Goal: Task Accomplishment & Management: Use online tool/utility

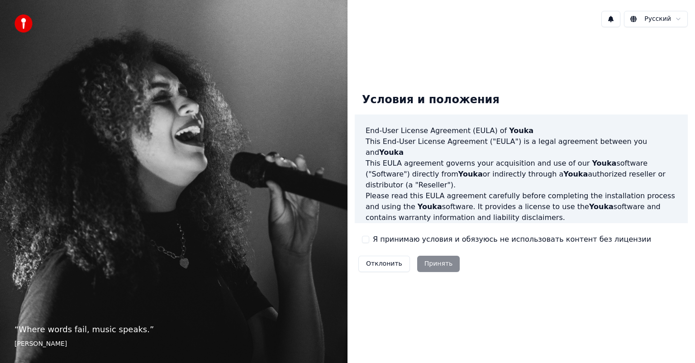
click at [367, 241] on button "Я принимаю условия и обязуюсь не использовать контент без лицензии" at bounding box center [365, 239] width 7 height 7
click at [427, 266] on button "Принять" at bounding box center [438, 263] width 43 height 16
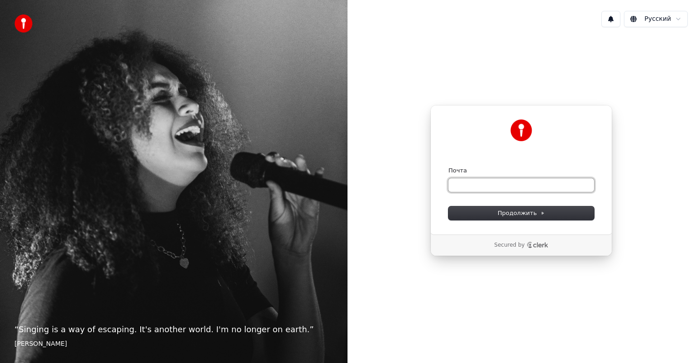
click at [479, 189] on input "Почта" at bounding box center [521, 185] width 146 height 14
click at [502, 211] on span "Продолжить" at bounding box center [520, 213] width 47 height 8
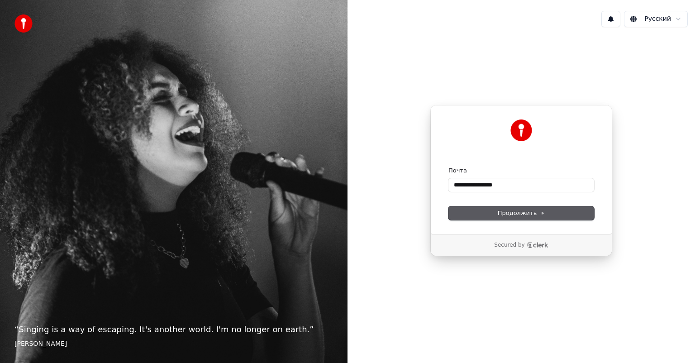
type input "**********"
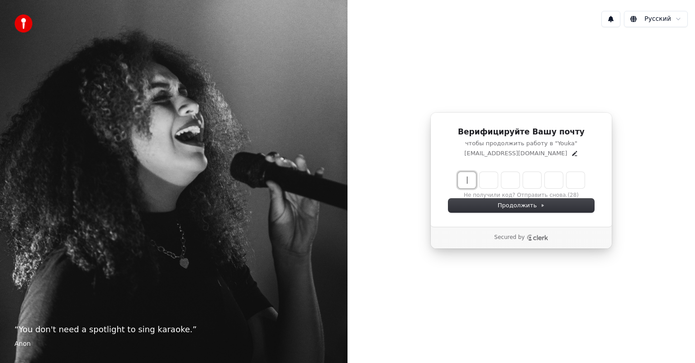
click at [466, 183] on input "Enter verification code" at bounding box center [521, 180] width 127 height 16
type input "******"
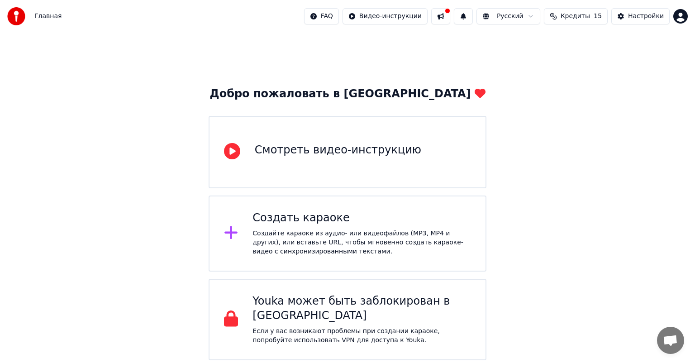
click at [326, 227] on div "Создать караоке Создайте караоке из аудио- или видеофайлов (MP3, MP4 и других),…" at bounding box center [361, 233] width 218 height 45
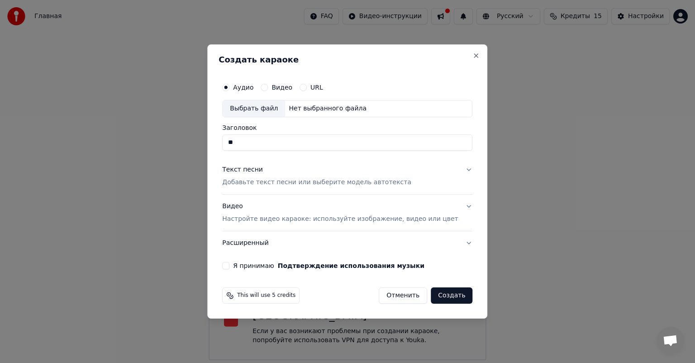
type input "*"
type input "**********"
click at [303, 181] on p "Добавьте текст песни или выберите модель автотекста" at bounding box center [316, 182] width 189 height 9
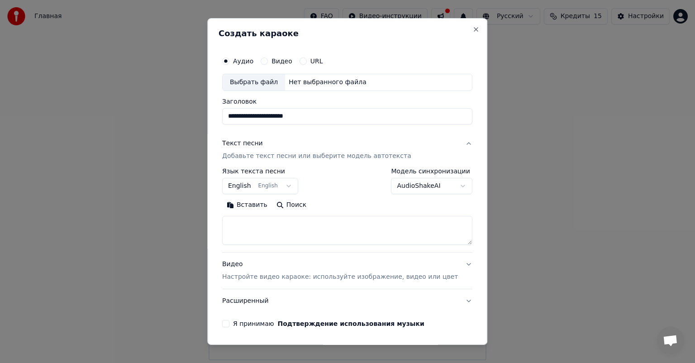
click at [292, 187] on button "English English" at bounding box center [260, 186] width 76 height 16
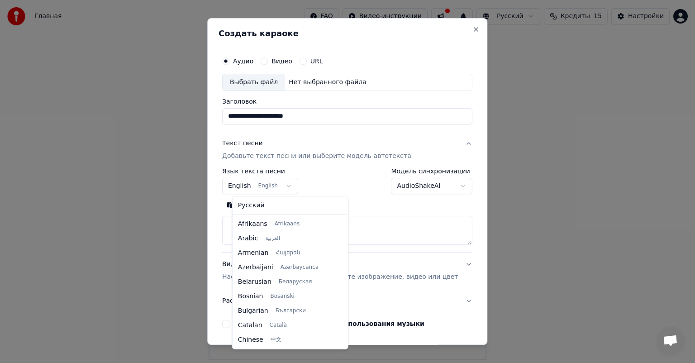
scroll to position [72, 0]
select select "**"
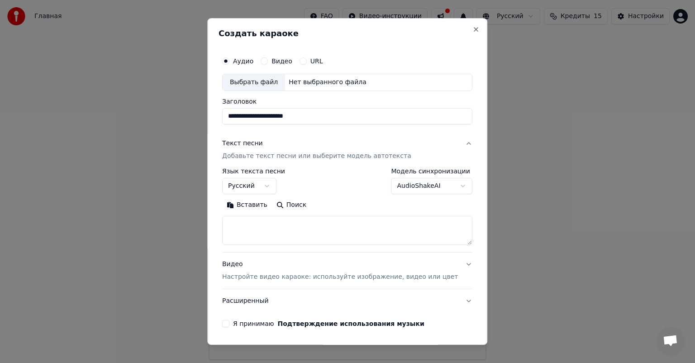
click at [255, 228] on textarea at bounding box center [347, 230] width 250 height 29
paste textarea "**********"
type textarea "**********"
click at [303, 279] on p "Настройте видео караоке: используйте изображение, видео или цвет" at bounding box center [340, 276] width 236 height 9
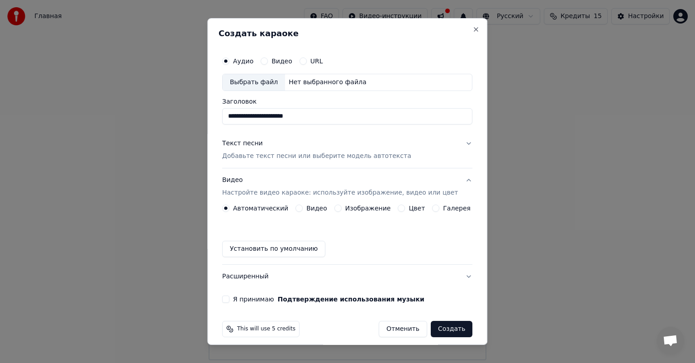
click at [335, 209] on button "Изображение" at bounding box center [337, 207] width 7 height 7
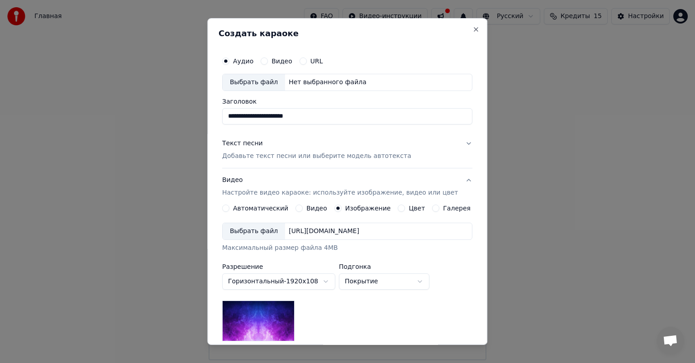
click at [264, 232] on div "Выбрать файл" at bounding box center [253, 231] width 62 height 16
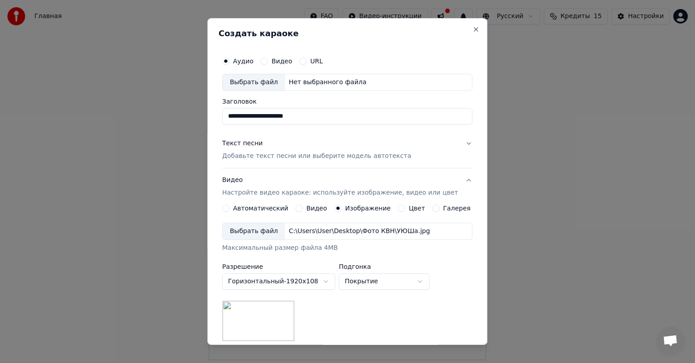
click at [267, 61] on button "Видео" at bounding box center [263, 60] width 7 height 7
click at [263, 80] on div "Выбрать файл" at bounding box center [253, 82] width 62 height 16
click at [266, 111] on input "Заголовок" at bounding box center [347, 116] width 250 height 16
drag, startPoint x: 291, startPoint y: 114, endPoint x: 224, endPoint y: 121, distance: 66.9
click at [224, 121] on div "**********" at bounding box center [346, 236] width 257 height 376
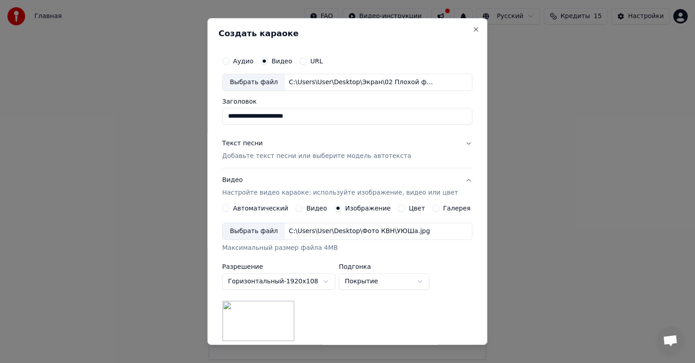
type input "**********"
click at [255, 158] on p "Добавьте текст песни или выберите модель автотекста" at bounding box center [316, 155] width 189 height 9
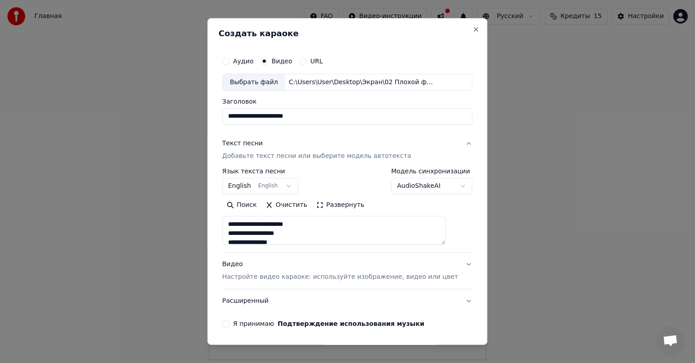
click at [255, 158] on p "Добавьте текст песни или выберите модель автотекста" at bounding box center [316, 155] width 189 height 9
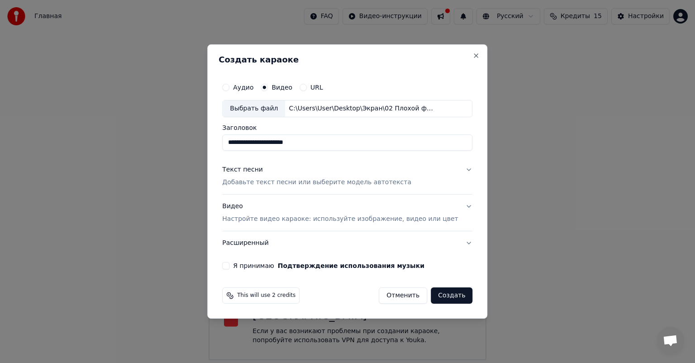
click at [277, 185] on p "Добавьте текст песни или выберите модель автотекста" at bounding box center [316, 182] width 189 height 9
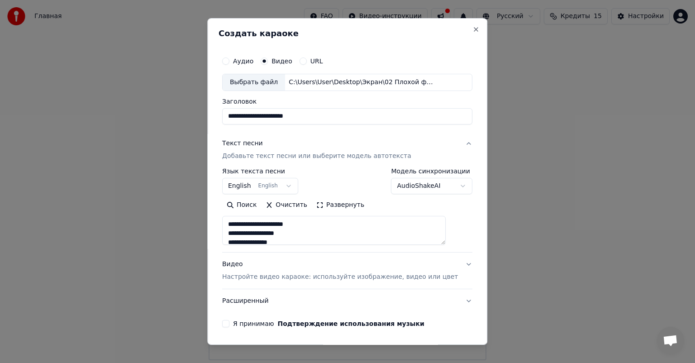
click at [250, 189] on button "English English" at bounding box center [260, 186] width 76 height 16
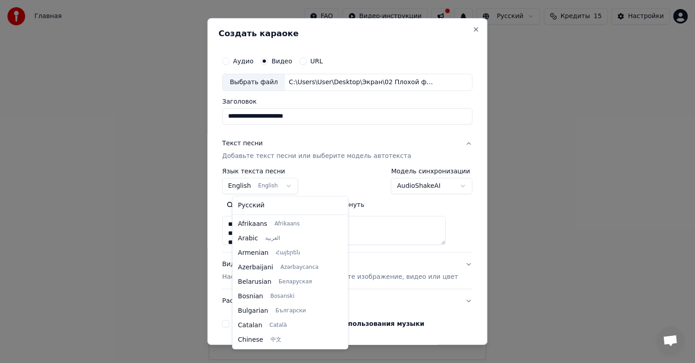
scroll to position [72, 0]
select select "**"
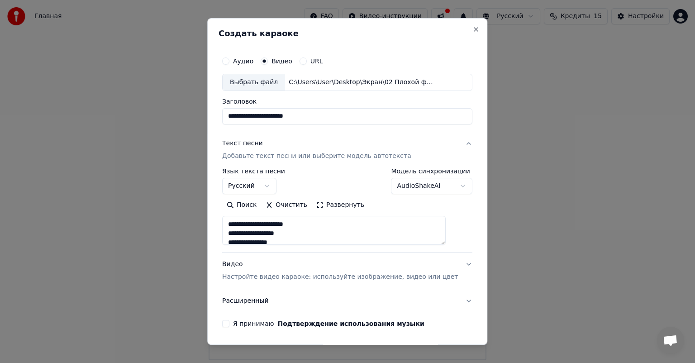
click at [229, 321] on button "Я принимаю Подтверждение использования музыки" at bounding box center [225, 323] width 7 height 7
click at [229, 59] on button "Аудио" at bounding box center [225, 60] width 7 height 7
click at [262, 84] on div "Выбрать файл" at bounding box center [253, 82] width 62 height 16
click at [363, 121] on input "**********" at bounding box center [347, 116] width 250 height 16
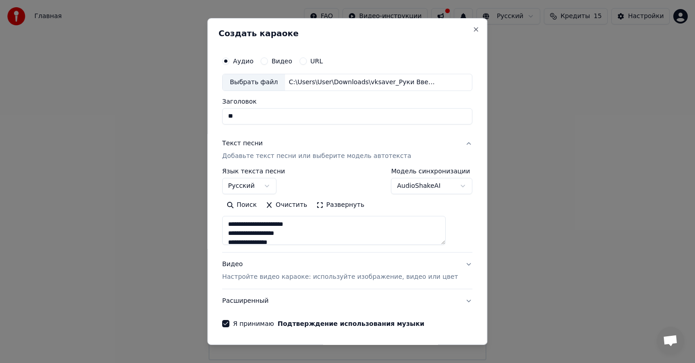
type input "*"
type input "**********"
click at [444, 184] on body "**********" at bounding box center [347, 180] width 695 height 360
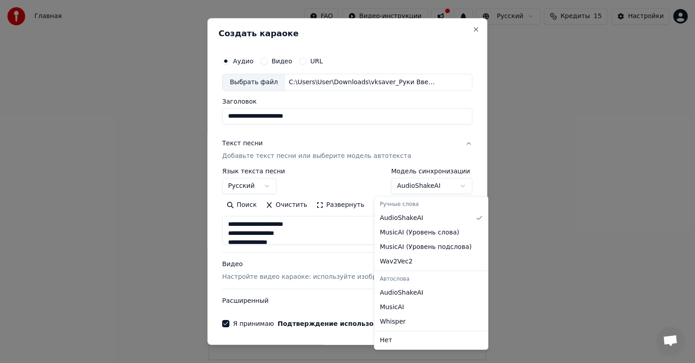
select select "**********"
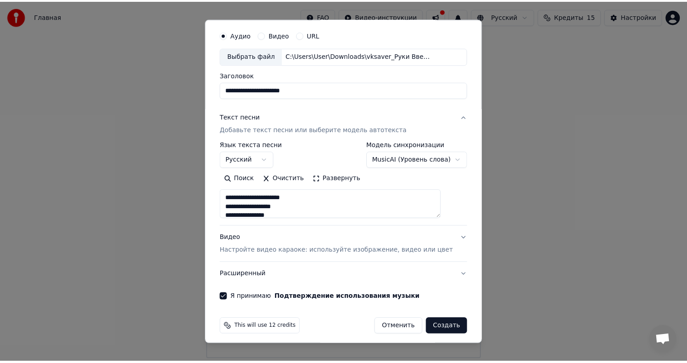
scroll to position [31, 0]
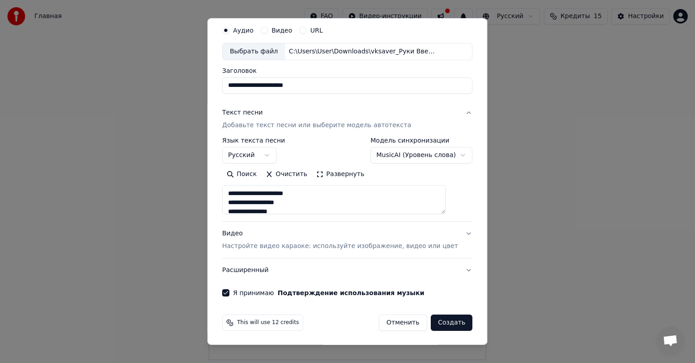
click at [431, 320] on button "Создать" at bounding box center [452, 322] width 42 height 16
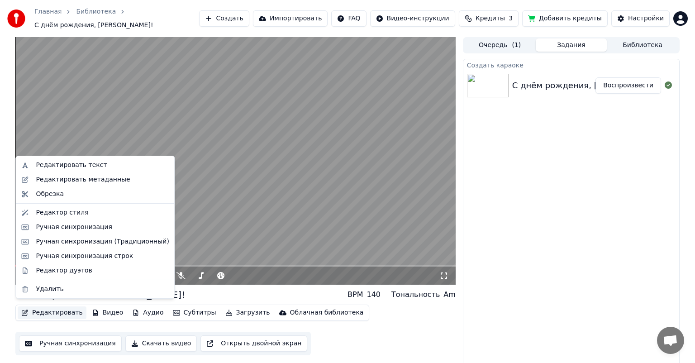
click at [65, 308] on button "Редактировать" at bounding box center [52, 312] width 69 height 13
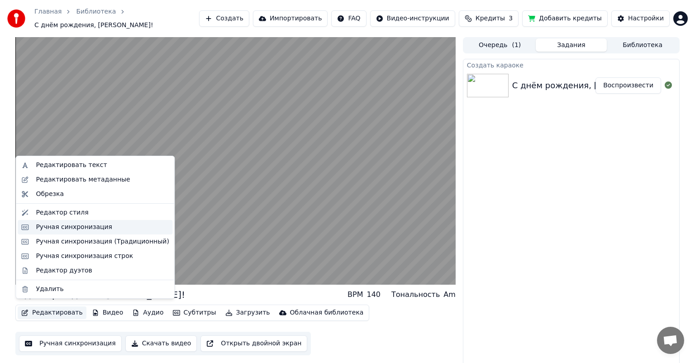
click at [101, 227] on div "Ручная синхронизация" at bounding box center [74, 226] width 76 height 9
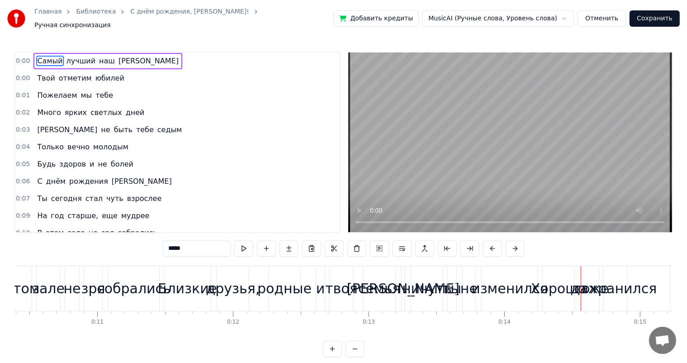
scroll to position [0, 1870]
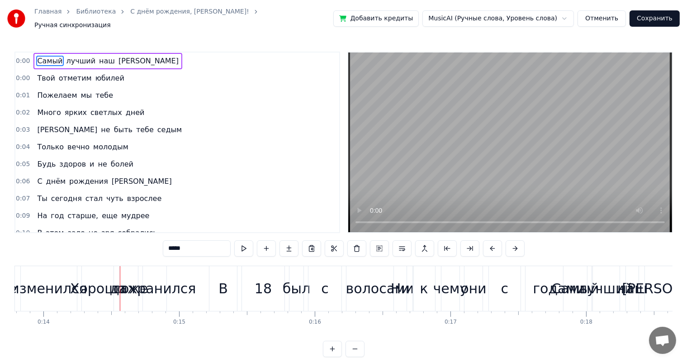
click at [19, 60] on span "0:00" at bounding box center [23, 61] width 14 height 9
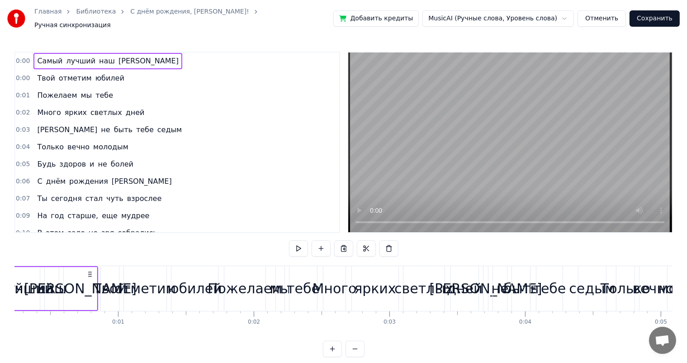
scroll to position [0, 0]
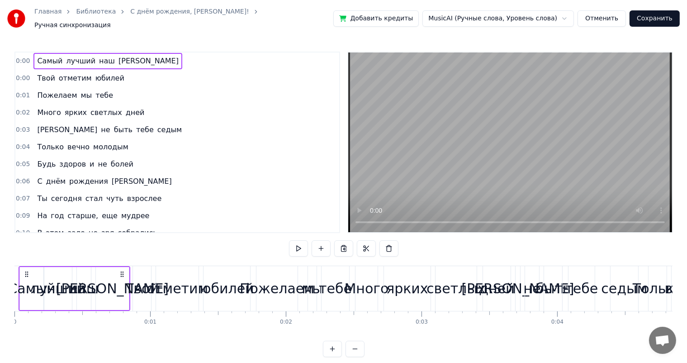
click at [37, 56] on span "Самый" at bounding box center [49, 61] width 27 height 10
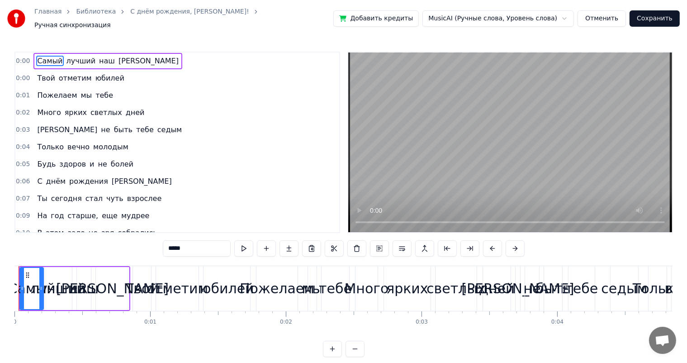
click at [16, 57] on span "0:00" at bounding box center [23, 61] width 14 height 9
click at [20, 74] on span "0:00" at bounding box center [23, 78] width 14 height 9
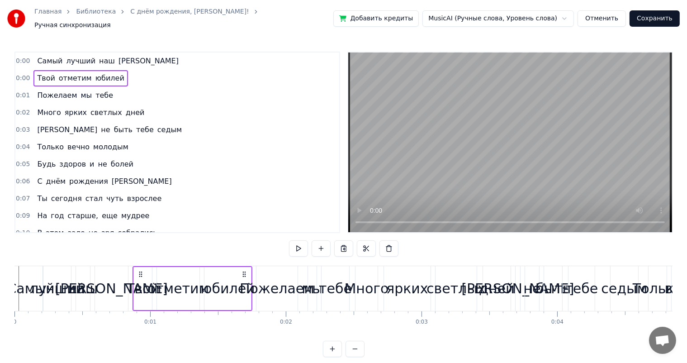
click at [199, 243] on div "0:00 Самый лучший наш [PERSON_NAME] 0:00 Твой отметим юбилей 0:01 Пожелаем мы т…" at bounding box center [343, 204] width 658 height 305
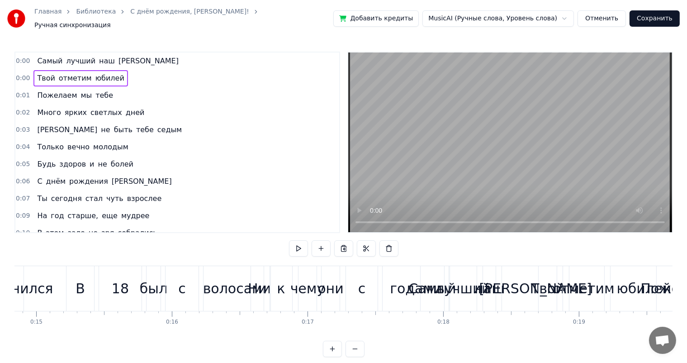
scroll to position [0, 1977]
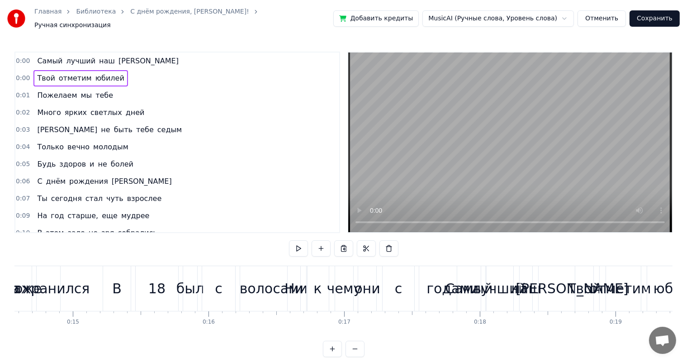
drag, startPoint x: 69, startPoint y: 328, endPoint x: 62, endPoint y: 328, distance: 7.2
click at [62, 328] on div "Самый лучший наш [PERSON_NAME] отметим юбилей Пожелаем мы тебе Много ярких свет…" at bounding box center [343, 299] width 658 height 68
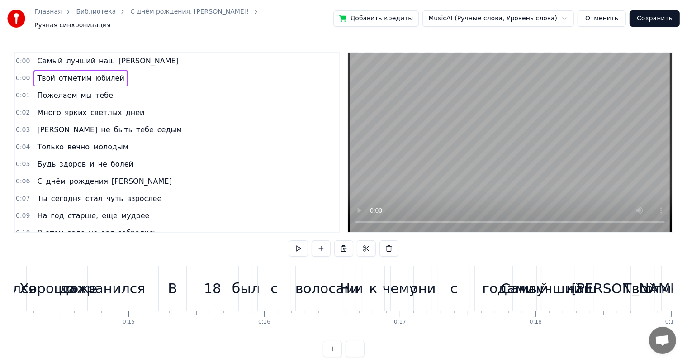
scroll to position [0, 1884]
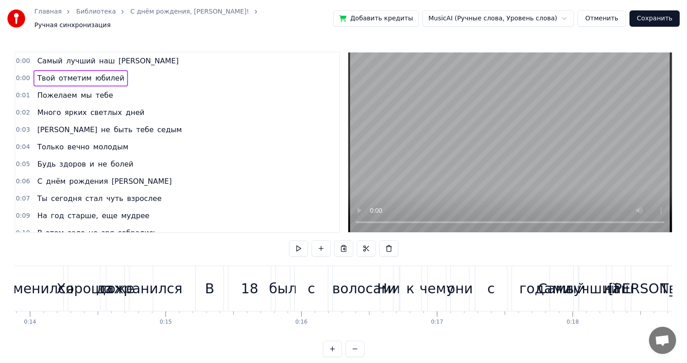
click at [56, 295] on div "изменился" at bounding box center [35, 288] width 56 height 45
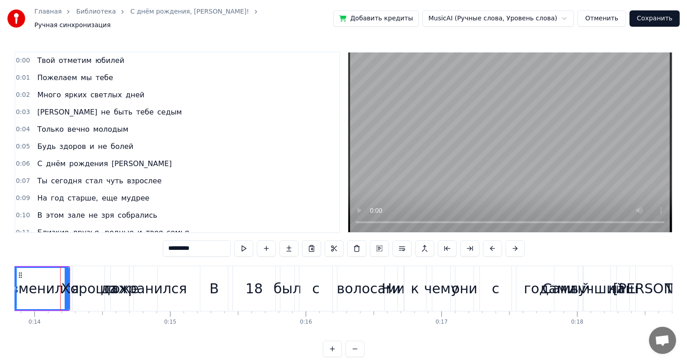
scroll to position [0, 0]
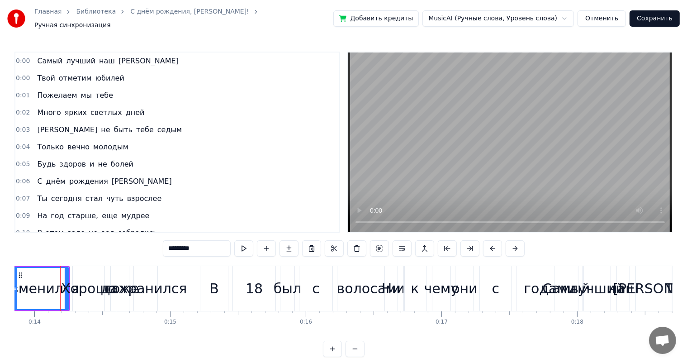
click at [43, 56] on span "Самый" at bounding box center [49, 61] width 27 height 10
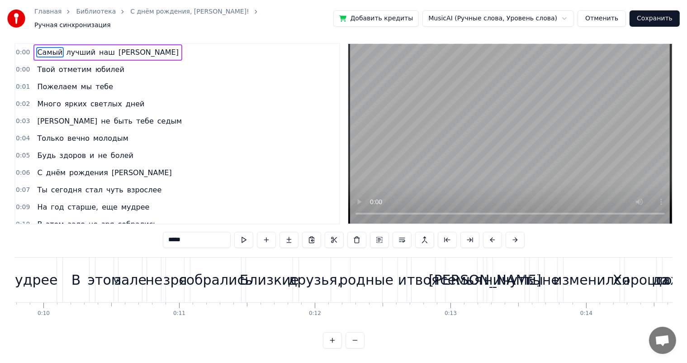
scroll to position [0, 1339]
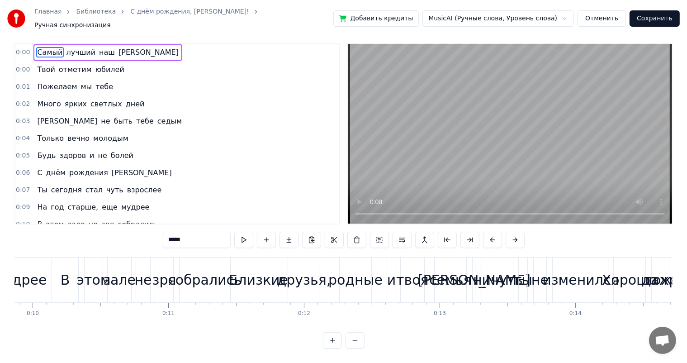
click at [577, 273] on div "изменился" at bounding box center [580, 280] width 76 height 20
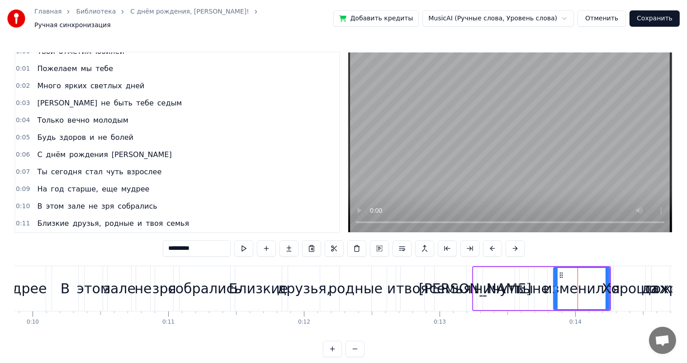
scroll to position [118, 0]
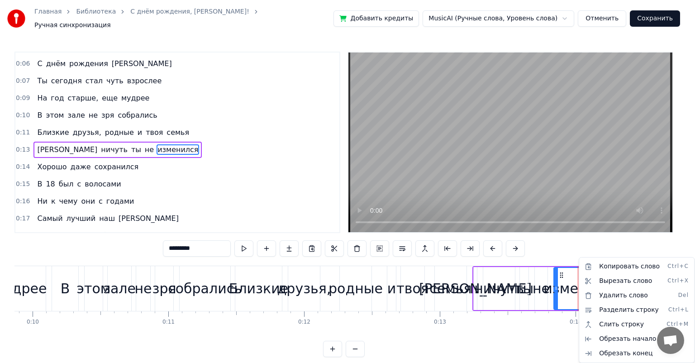
click at [558, 240] on html "Главная Библиотека С днём рождения, [PERSON_NAME]! Ручная синхронизация Добавит…" at bounding box center [347, 185] width 695 height 371
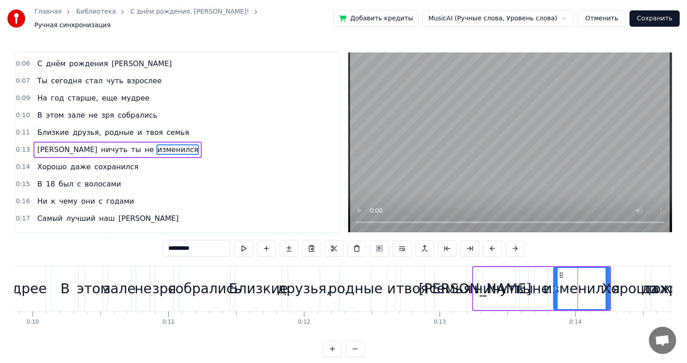
click at [561, 271] on icon at bounding box center [561, 274] width 7 height 7
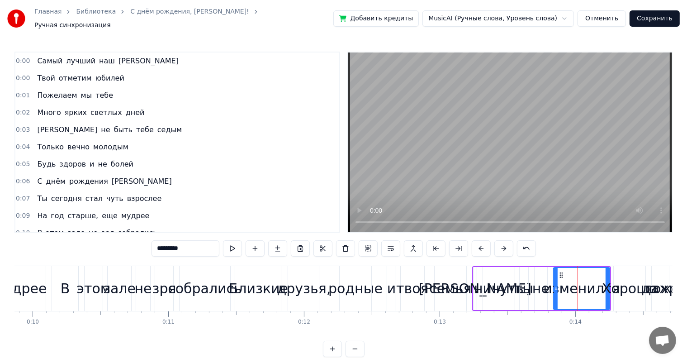
click at [47, 56] on span "Самый" at bounding box center [49, 61] width 27 height 10
type input "*****"
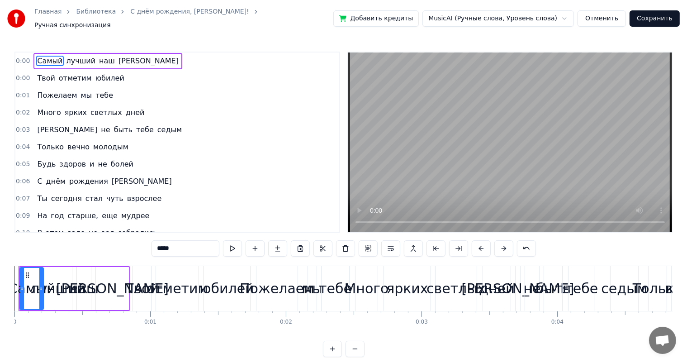
click at [22, 57] on span "0:00" at bounding box center [23, 61] width 14 height 9
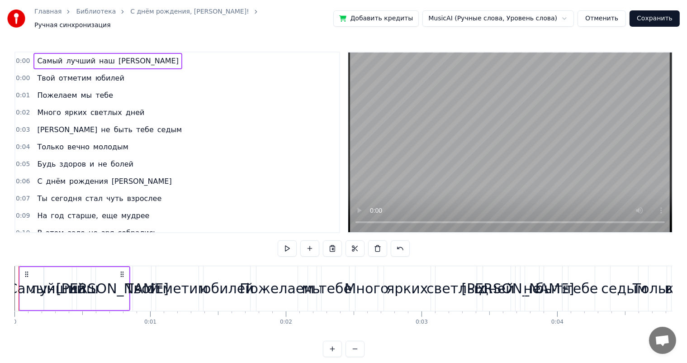
click at [22, 57] on span "0:00" at bounding box center [23, 61] width 14 height 9
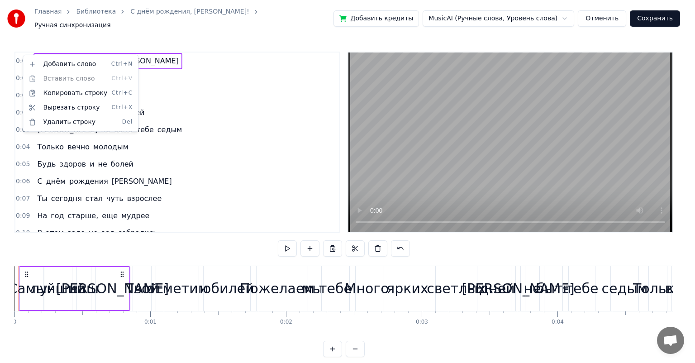
click at [148, 60] on html "Главная Библиотека С днём рождения, [PERSON_NAME]! Ручная синхронизация Добавит…" at bounding box center [347, 185] width 695 height 371
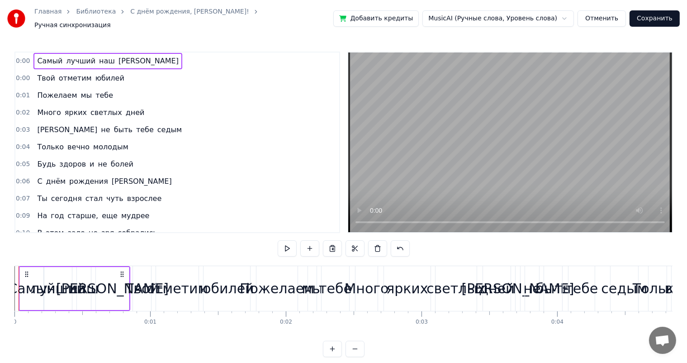
click at [100, 57] on span "наш" at bounding box center [107, 61] width 18 height 10
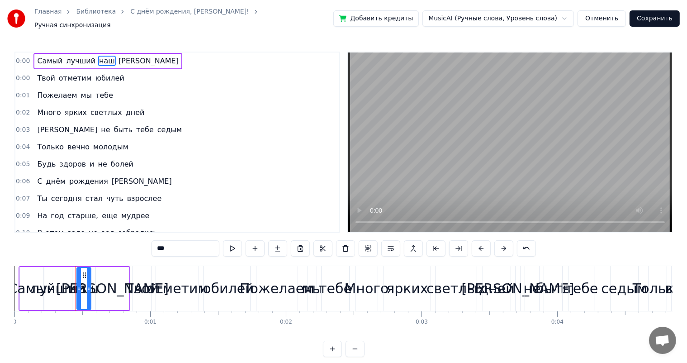
click at [47, 56] on span "Самый" at bounding box center [49, 61] width 27 height 10
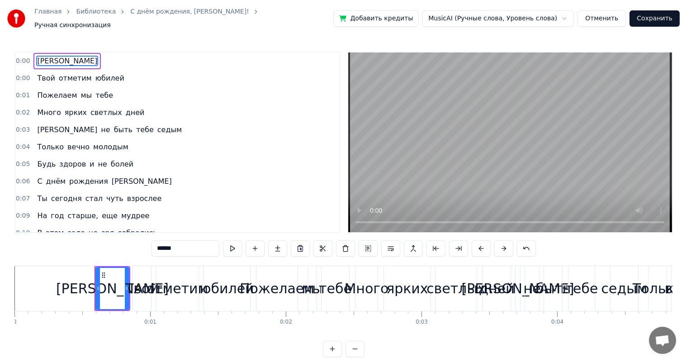
type input "****"
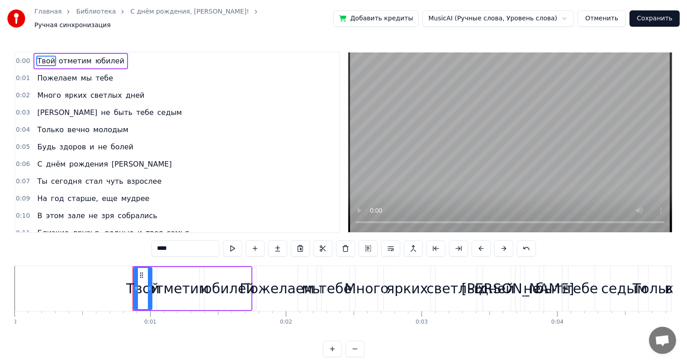
drag, startPoint x: 41, startPoint y: 54, endPoint x: 101, endPoint y: 55, distance: 60.2
click at [101, 55] on div "Твой отметим юбилей" at bounding box center [80, 61] width 94 height 16
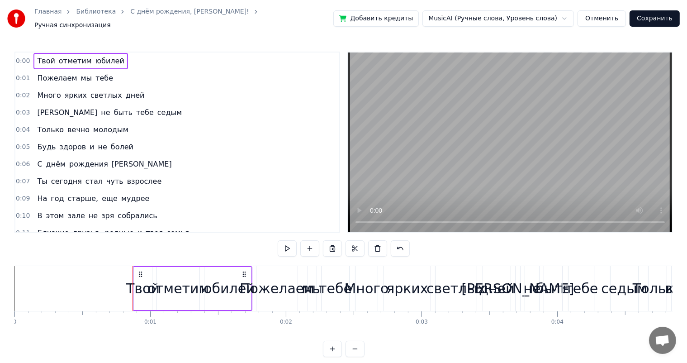
click at [37, 58] on span "Твой" at bounding box center [45, 61] width 19 height 10
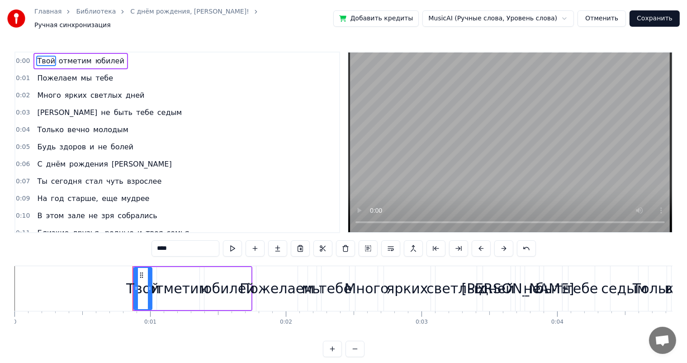
drag, startPoint x: 37, startPoint y: 58, endPoint x: 44, endPoint y: 58, distance: 7.2
click at [44, 58] on span "Твой" at bounding box center [45, 61] width 19 height 10
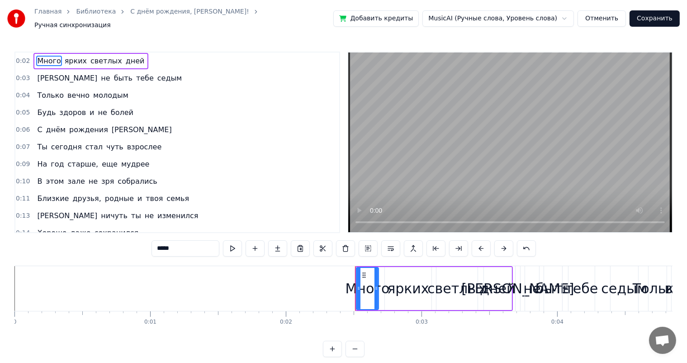
click at [125, 56] on span "дней" at bounding box center [135, 61] width 21 height 10
type input "****"
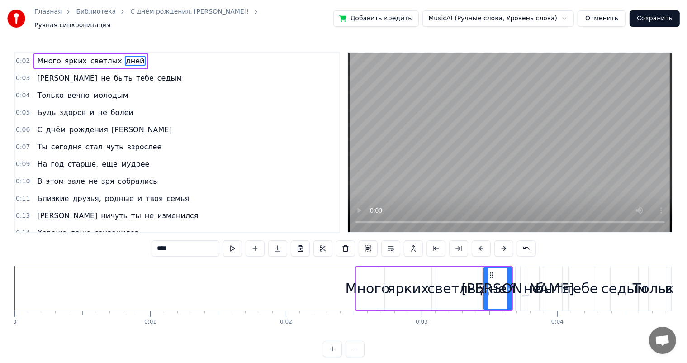
click at [130, 60] on div "0:02 Много ярких светлых дней" at bounding box center [177, 60] width 324 height 17
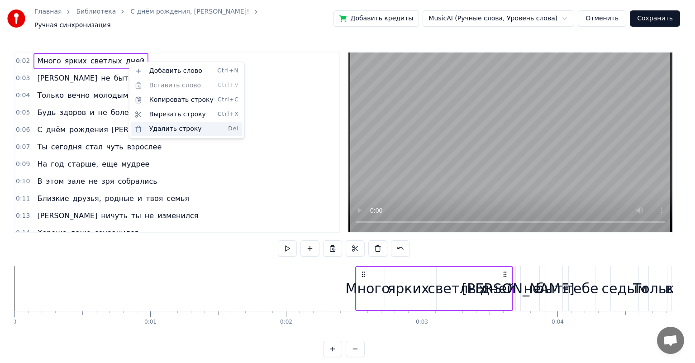
click at [183, 135] on div "Удалить строку Del" at bounding box center [186, 129] width 111 height 14
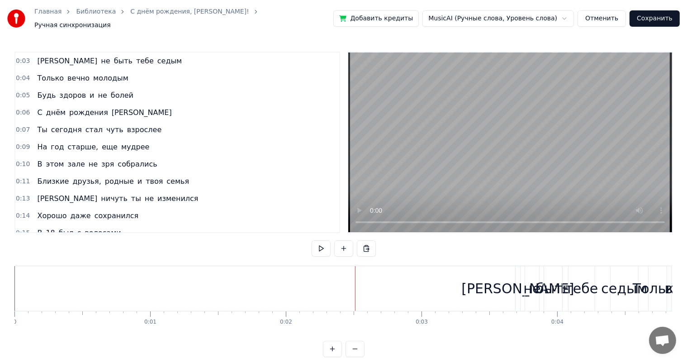
click at [135, 59] on span "тебе" at bounding box center [144, 61] width 19 height 10
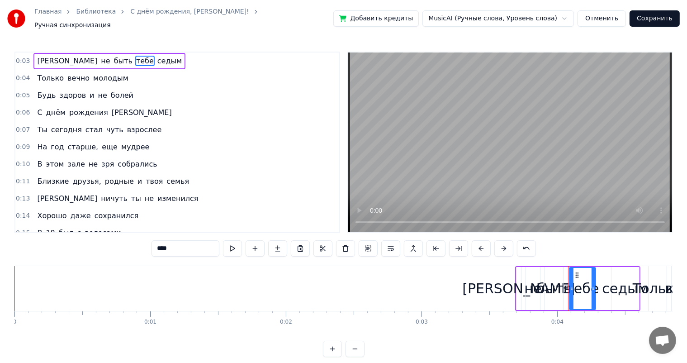
click at [156, 57] on span "седым" at bounding box center [169, 61] width 26 height 10
type input "*****"
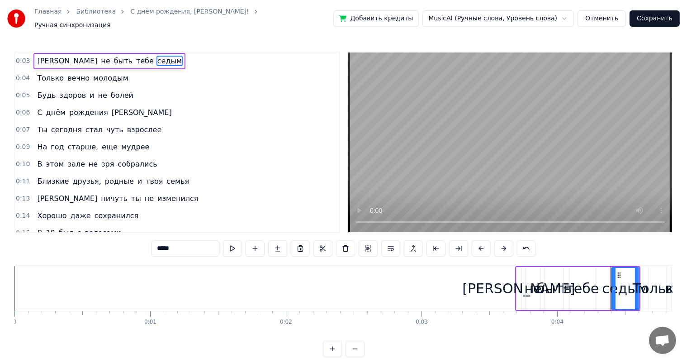
click at [115, 60] on div "И не быть тебе седым" at bounding box center [109, 61] width 152 height 16
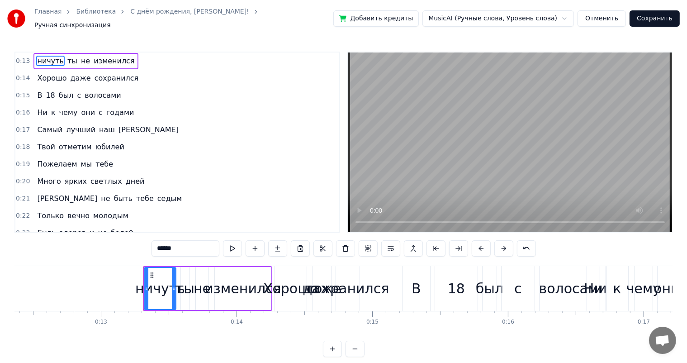
scroll to position [0, 1679]
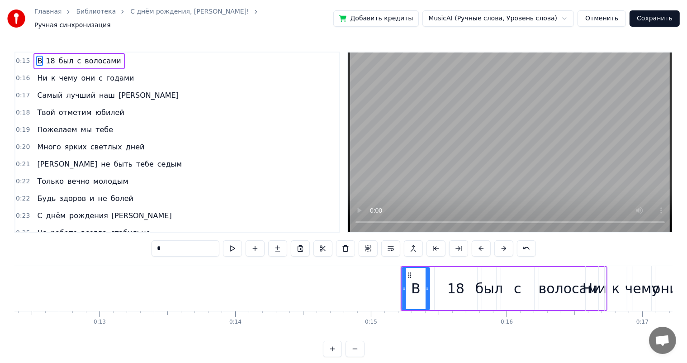
click at [93, 57] on span "волосами" at bounding box center [103, 61] width 38 height 10
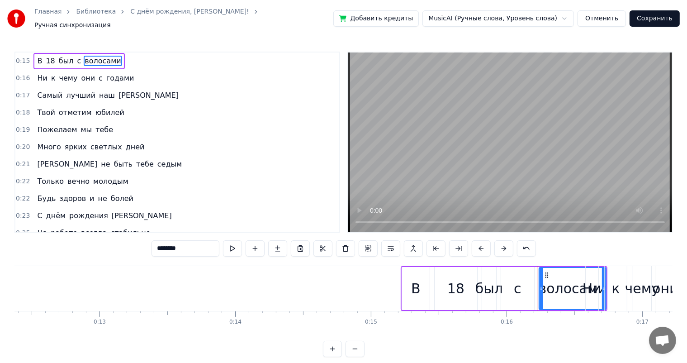
click at [36, 57] on span "В" at bounding box center [39, 61] width 7 height 10
type input "*"
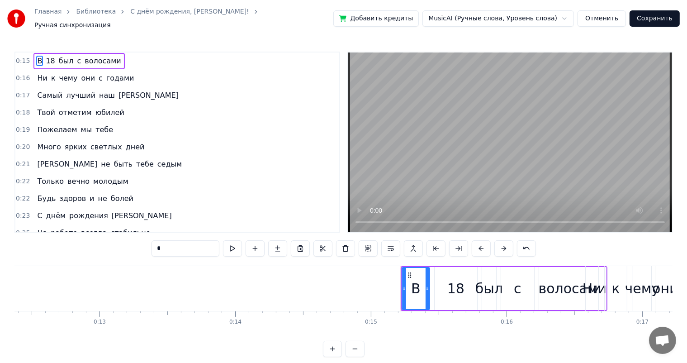
click at [412, 271] on icon at bounding box center [409, 274] width 7 height 7
click at [408, 274] on circle at bounding box center [408, 274] width 0 height 0
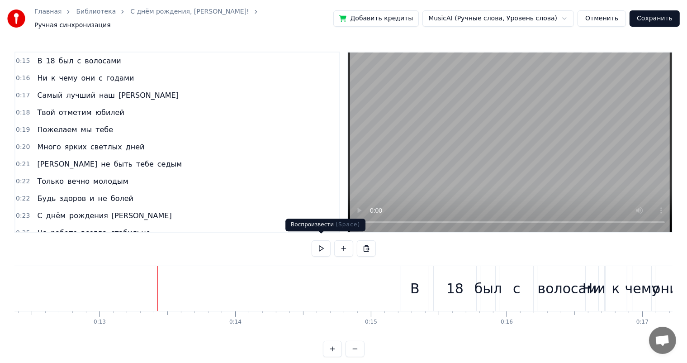
click at [324, 241] on button at bounding box center [321, 248] width 19 height 16
click at [319, 241] on button at bounding box center [321, 248] width 19 height 16
click at [58, 56] on span "был" at bounding box center [66, 61] width 17 height 10
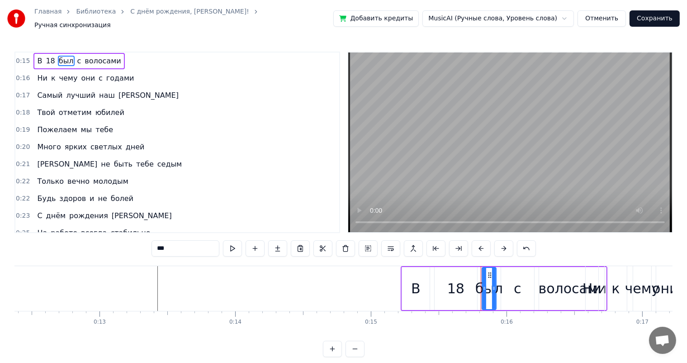
click at [36, 56] on span "В" at bounding box center [39, 61] width 7 height 10
type input "*"
click at [409, 271] on icon at bounding box center [409, 274] width 7 height 7
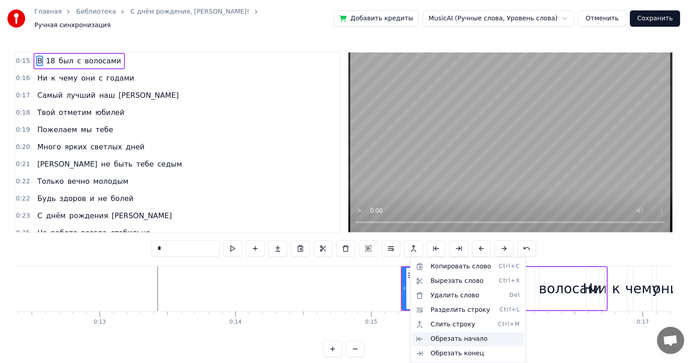
click at [447, 333] on div "Обрезать начало" at bounding box center [467, 338] width 111 height 14
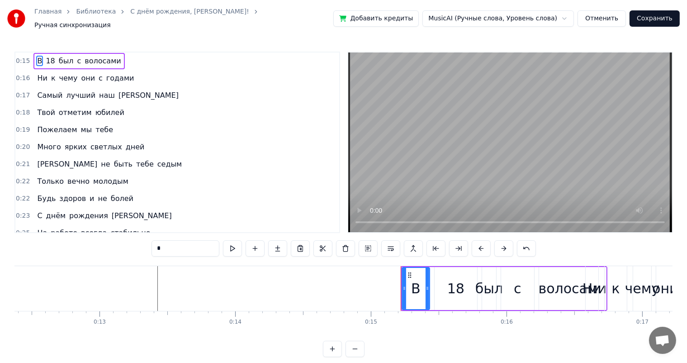
click at [402, 284] on div "В" at bounding box center [416, 288] width 28 height 43
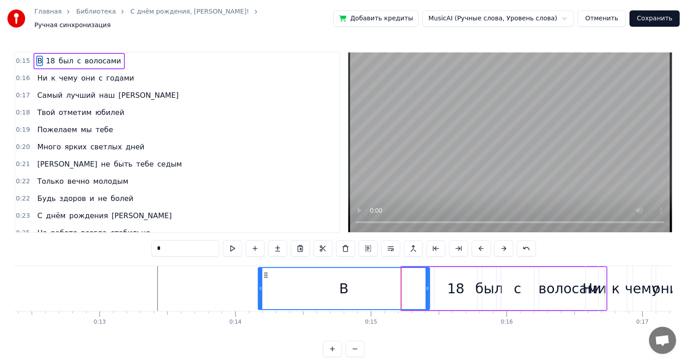
drag, startPoint x: 403, startPoint y: 284, endPoint x: 259, endPoint y: 281, distance: 144.7
click at [259, 284] on icon at bounding box center [261, 287] width 4 height 7
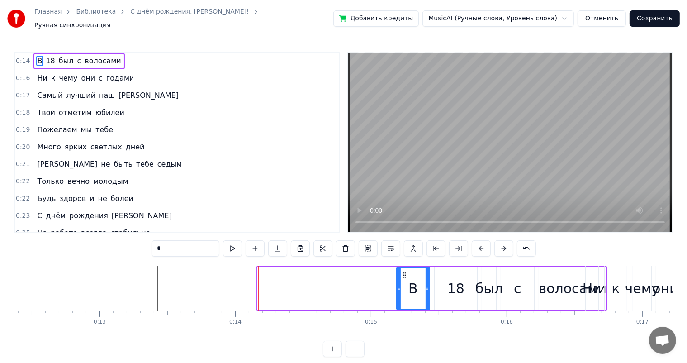
drag, startPoint x: 259, startPoint y: 281, endPoint x: 398, endPoint y: 275, distance: 139.9
click at [398, 275] on div at bounding box center [399, 288] width 4 height 41
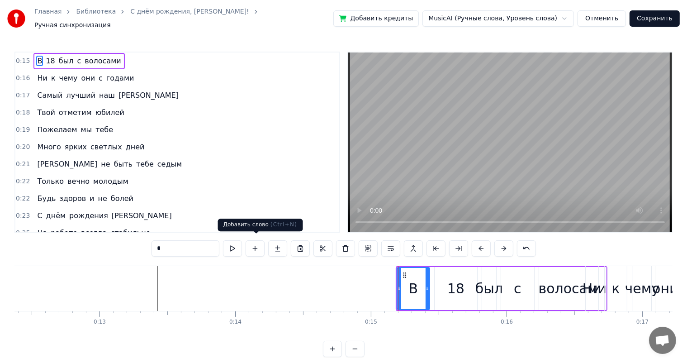
click at [260, 248] on button at bounding box center [255, 248] width 19 height 16
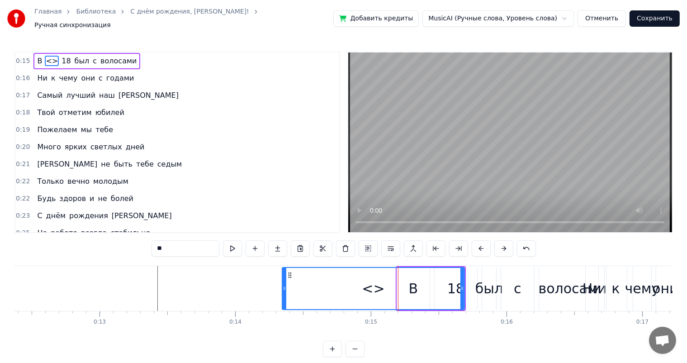
drag, startPoint x: 434, startPoint y: 270, endPoint x: 382, endPoint y: 307, distance: 63.6
click at [382, 307] on div "В <> 18 был с волосами Ни к чему они с годами Самый лучший наш [PERSON_NAME] от…" at bounding box center [343, 299] width 658 height 68
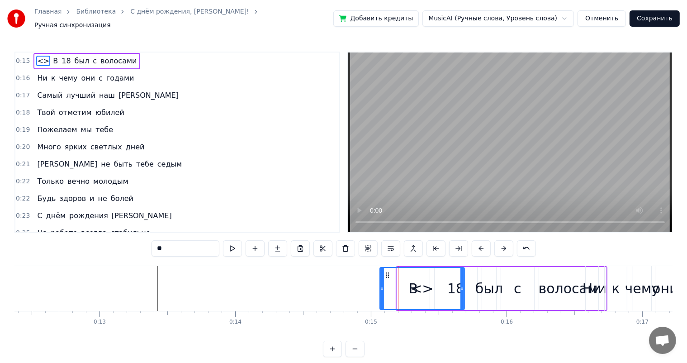
scroll to position [12, 0]
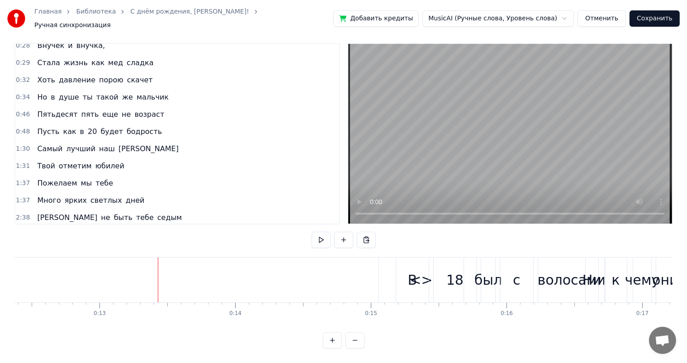
scroll to position [141, 0]
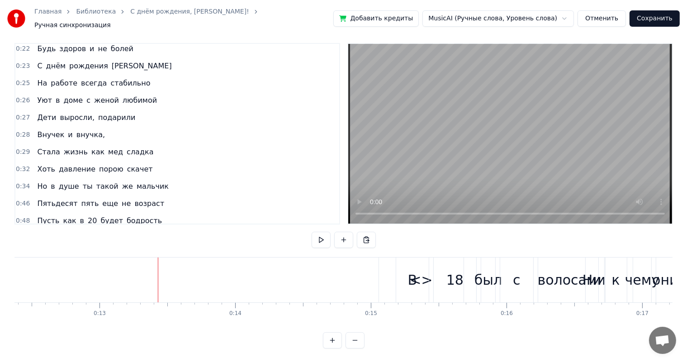
drag, startPoint x: 345, startPoint y: 100, endPoint x: 346, endPoint y: 70, distance: 30.4
click at [346, 70] on div "0:15 <> В 18 был с волосами 0:16 Ни к чему они с годами 0:17 Самый лучший наш […" at bounding box center [343, 133] width 658 height 181
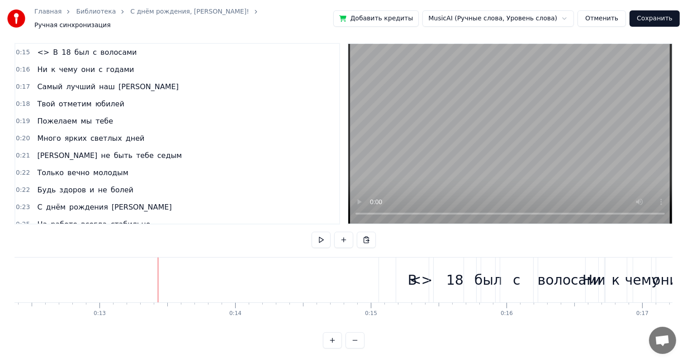
click at [111, 21] on span "Ручная синхронизация" at bounding box center [72, 25] width 76 height 9
click at [137, 13] on link "С днём рождения, [PERSON_NAME]!" at bounding box center [189, 11] width 119 height 9
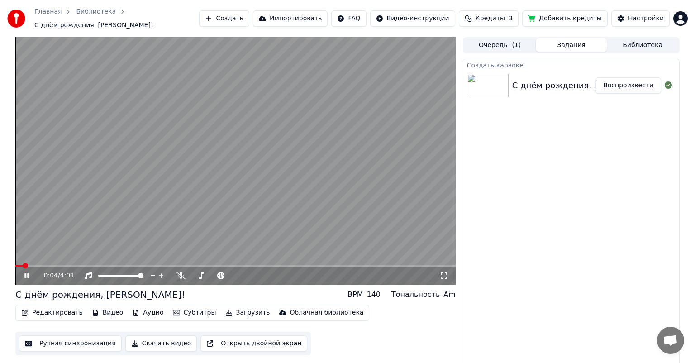
click at [25, 273] on icon at bounding box center [26, 275] width 5 height 5
click at [65, 336] on button "Ручная синхронизация" at bounding box center [70, 343] width 103 height 16
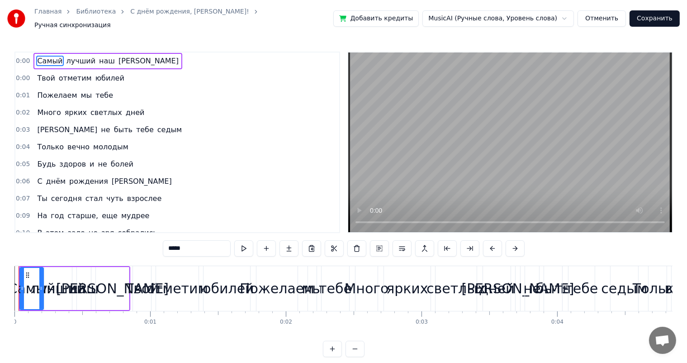
click at [81, 14] on link "Библиотека" at bounding box center [96, 11] width 40 height 9
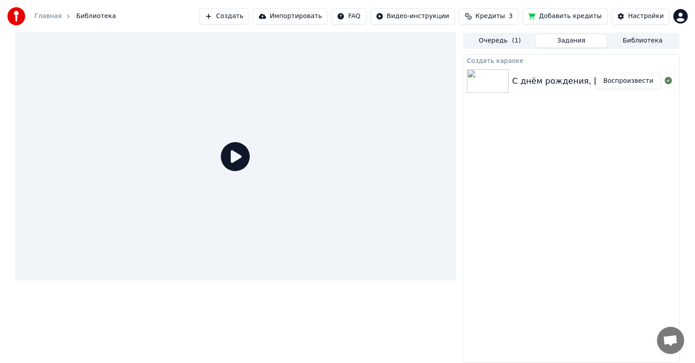
click at [505, 80] on img at bounding box center [488, 81] width 42 height 24
click at [628, 84] on button "Воспроизвести" at bounding box center [628, 81] width 66 height 16
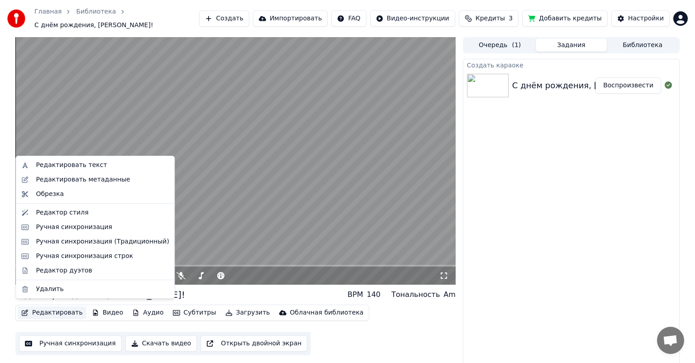
click at [58, 308] on button "Редактировать" at bounding box center [52, 312] width 69 height 13
click at [79, 252] on div "Ручная синхронизация строк" at bounding box center [84, 255] width 97 height 9
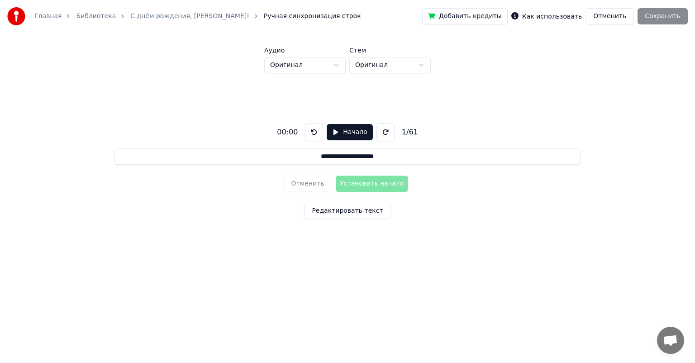
click at [384, 127] on button at bounding box center [385, 132] width 18 height 18
click at [293, 130] on div "00:15" at bounding box center [287, 132] width 28 height 11
click at [294, 132] on div "00:15" at bounding box center [287, 132] width 28 height 11
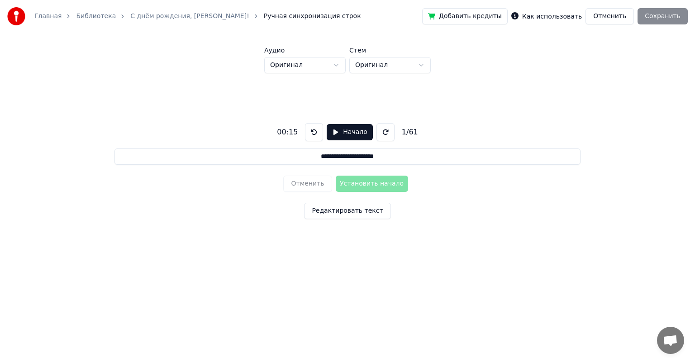
click at [296, 128] on div "00:15" at bounding box center [287, 132] width 28 height 11
click at [312, 133] on button at bounding box center [314, 132] width 18 height 18
click at [376, 134] on button at bounding box center [385, 132] width 18 height 18
click at [364, 182] on div "Отменить Установить начало" at bounding box center [347, 184] width 128 height 24
click at [354, 134] on button "Начало" at bounding box center [349, 132] width 46 height 16
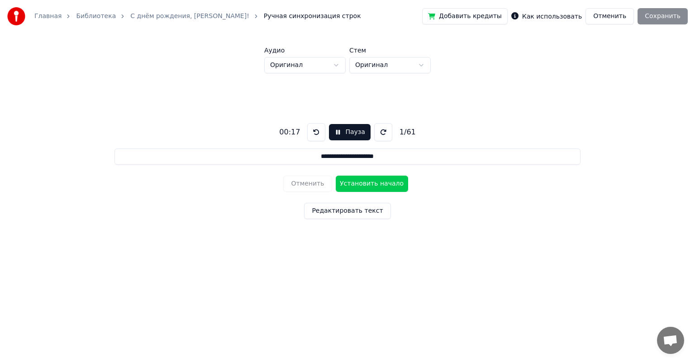
click at [337, 132] on button "Пауза" at bounding box center [349, 132] width 41 height 16
click at [292, 133] on div "00:17" at bounding box center [287, 132] width 28 height 11
click at [311, 136] on button at bounding box center [314, 132] width 18 height 18
click at [335, 135] on button "Начало" at bounding box center [349, 132] width 46 height 16
click at [335, 135] on button "Пауза" at bounding box center [349, 132] width 41 height 16
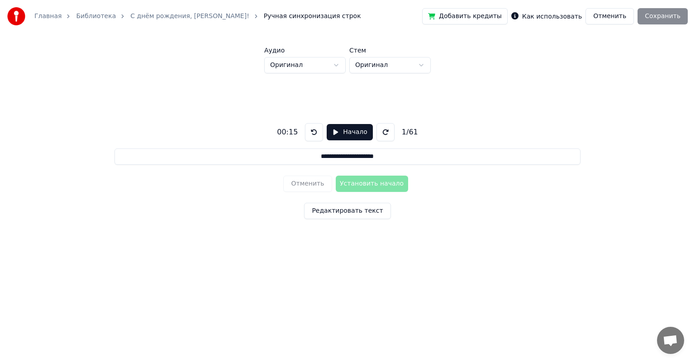
click at [309, 132] on button at bounding box center [314, 132] width 18 height 18
click at [380, 132] on button at bounding box center [385, 132] width 18 height 18
click at [336, 132] on button "Начало" at bounding box center [349, 132] width 46 height 16
click at [336, 132] on button "Пауза" at bounding box center [349, 132] width 41 height 16
click at [316, 131] on button at bounding box center [314, 132] width 18 height 18
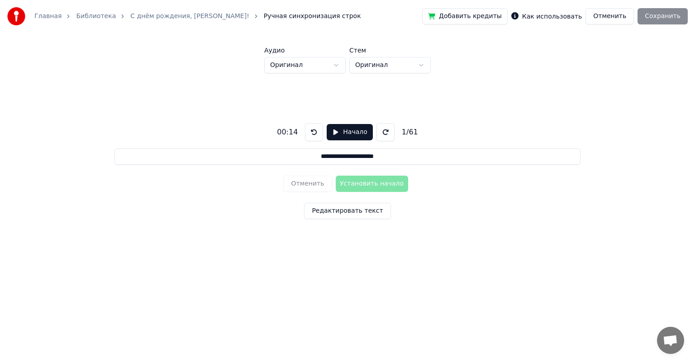
click at [291, 152] on input "**********" at bounding box center [347, 156] width 466 height 16
click at [394, 160] on input "**********" at bounding box center [347, 156] width 466 height 16
click at [364, 180] on div "Отменить Установить начало" at bounding box center [347, 184] width 128 height 24
click at [369, 62] on html "**********" at bounding box center [347, 139] width 695 height 279
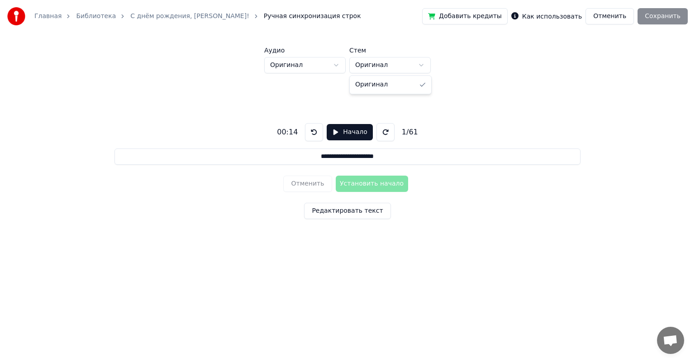
click at [369, 62] on html "**********" at bounding box center [347, 139] width 695 height 279
click at [355, 210] on button "Редактировать текст" at bounding box center [347, 211] width 86 height 16
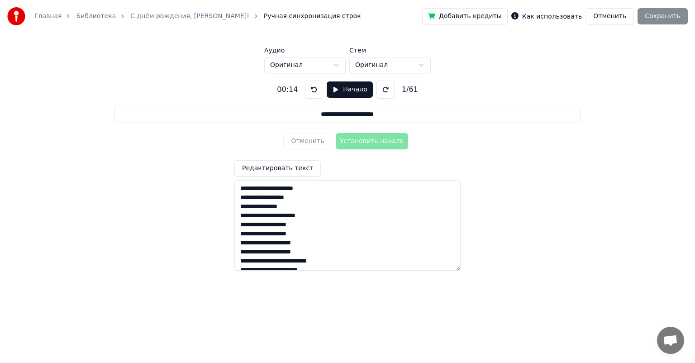
click at [371, 145] on div "Отменить Установить начало" at bounding box center [347, 141] width 128 height 24
click at [369, 163] on div "Редактировать текст" at bounding box center [347, 215] width 226 height 110
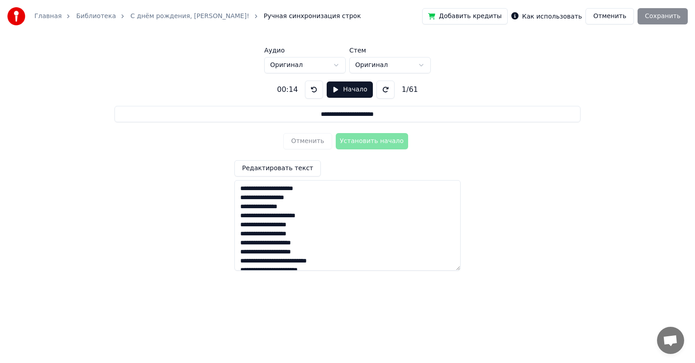
click at [303, 121] on input "**********" at bounding box center [347, 114] width 466 height 16
click at [404, 88] on div "1 / 61" at bounding box center [410, 89] width 24 height 11
click at [389, 159] on div "**********" at bounding box center [347, 171] width 666 height 197
click at [293, 162] on button "Редактировать текст" at bounding box center [277, 168] width 86 height 16
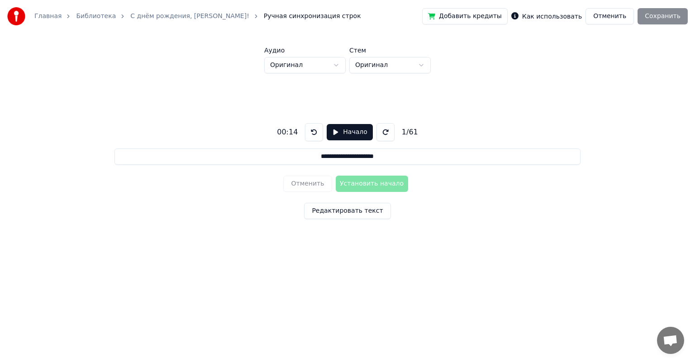
click at [661, 18] on div "Добавить кредиты Как использовать Отменить Сохранить" at bounding box center [554, 16] width 265 height 16
click at [663, 22] on div "Добавить кредиты Как использовать Отменить Сохранить" at bounding box center [554, 16] width 265 height 16
click at [368, 187] on div "Отменить Установить начало" at bounding box center [347, 184] width 128 height 24
click at [313, 135] on button at bounding box center [314, 132] width 18 height 18
click at [381, 132] on button at bounding box center [385, 132] width 18 height 18
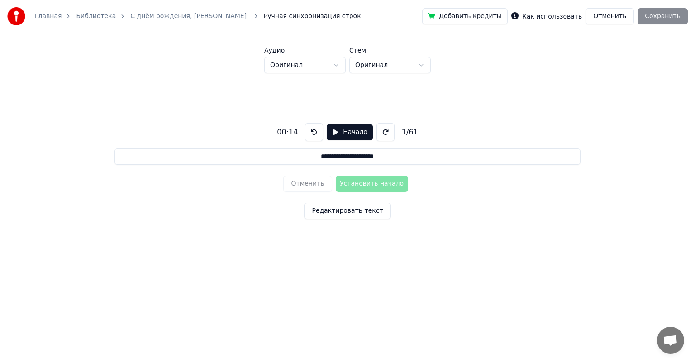
click at [343, 132] on button "Начало" at bounding box center [349, 132] width 46 height 16
click at [351, 185] on button "Установить начало" at bounding box center [372, 183] width 72 height 16
click at [339, 132] on button "Пауза" at bounding box center [349, 132] width 41 height 16
click at [320, 130] on button at bounding box center [314, 132] width 18 height 18
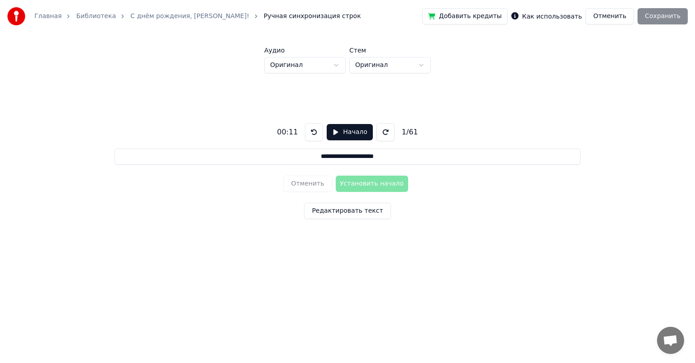
click at [319, 131] on button at bounding box center [314, 132] width 18 height 18
click at [331, 130] on button "Начало" at bounding box center [349, 132] width 46 height 16
click at [371, 185] on button "Установить начало" at bounding box center [372, 183] width 72 height 16
click at [314, 134] on button at bounding box center [316, 132] width 18 height 18
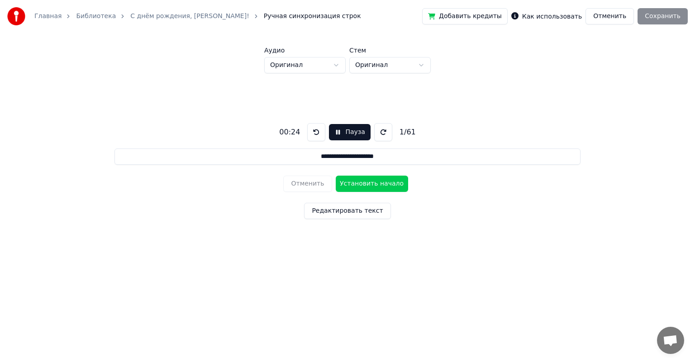
click at [314, 134] on button at bounding box center [316, 132] width 18 height 18
click at [358, 184] on button "Установить начало" at bounding box center [372, 183] width 72 height 16
click at [657, 20] on div "Добавить кредиты Как использовать Отменить Сохранить" at bounding box center [554, 16] width 265 height 16
click at [351, 208] on button "Редактировать текст" at bounding box center [347, 211] width 86 height 16
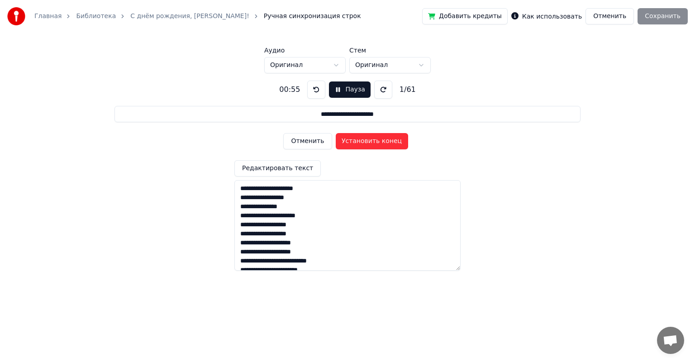
click at [347, 137] on button "Установить конец" at bounding box center [372, 141] width 72 height 16
click at [337, 85] on button "Пауза" at bounding box center [349, 89] width 41 height 16
click at [657, 20] on div "Добавить кредиты Как использовать Отменить Сохранить" at bounding box center [554, 16] width 265 height 16
click at [302, 164] on button "Редактировать текст" at bounding box center [277, 168] width 86 height 16
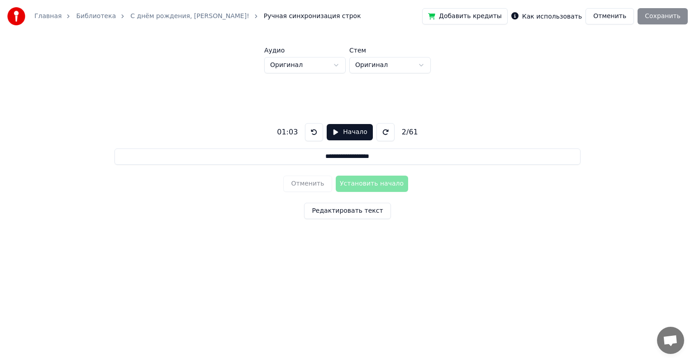
click at [661, 16] on div "Добавить кредиты Как использовать Отменить Сохранить" at bounding box center [554, 16] width 265 height 16
click at [343, 212] on button "Редактировать текст" at bounding box center [347, 211] width 86 height 16
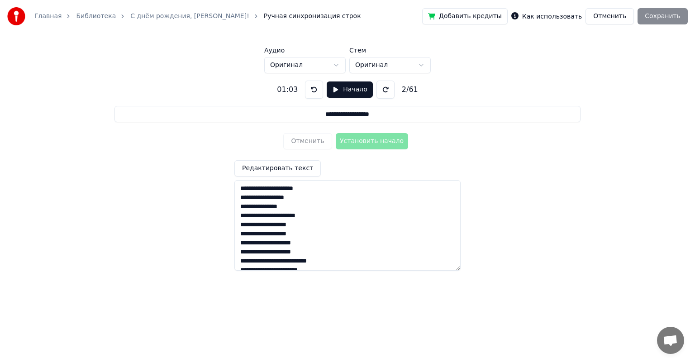
click at [323, 189] on textarea at bounding box center [347, 225] width 226 height 90
click at [313, 90] on button at bounding box center [314, 89] width 18 height 18
click at [307, 194] on textarea at bounding box center [347, 225] width 226 height 90
click at [241, 190] on textarea at bounding box center [347, 225] width 226 height 90
click at [333, 90] on button "Начало" at bounding box center [349, 89] width 46 height 16
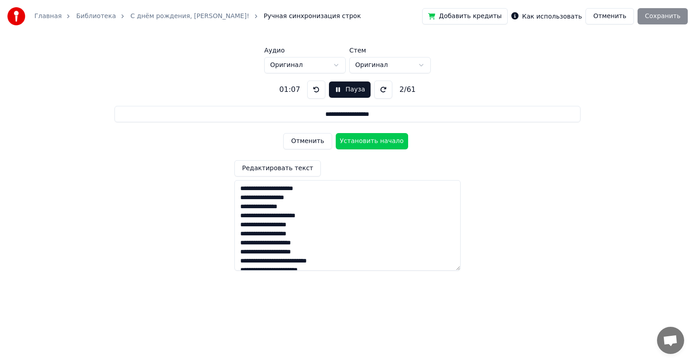
click at [313, 87] on button at bounding box center [316, 89] width 18 height 18
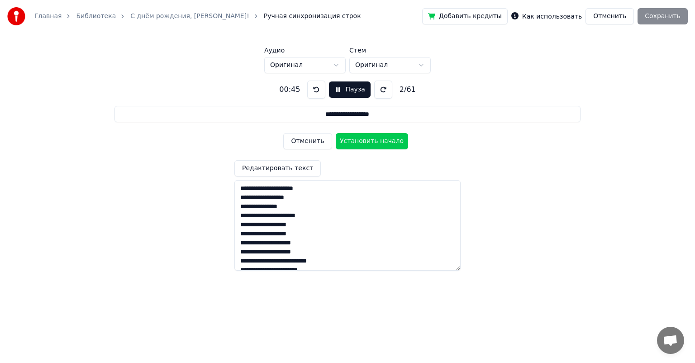
click at [313, 87] on button at bounding box center [316, 89] width 18 height 18
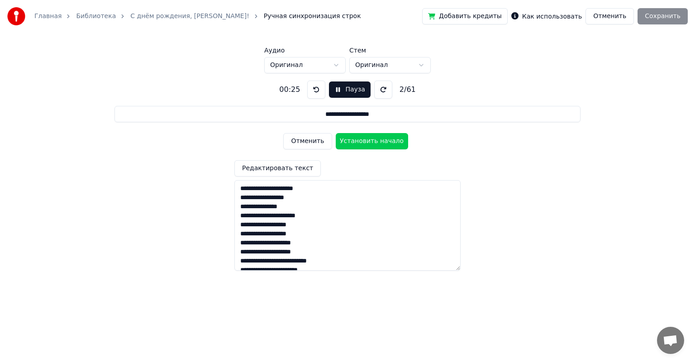
click at [313, 87] on button at bounding box center [316, 89] width 18 height 18
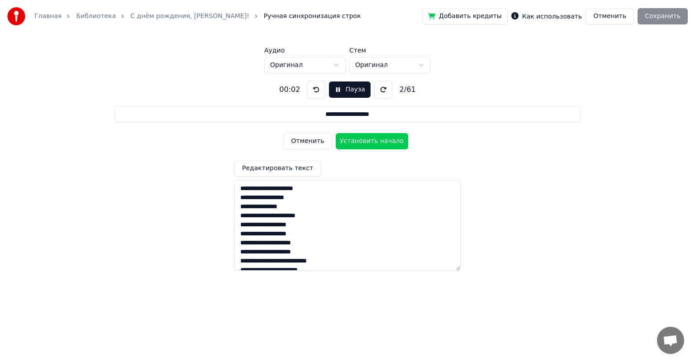
click at [239, 186] on textarea at bounding box center [347, 225] width 226 height 90
click at [383, 109] on input "**********" at bounding box center [347, 114] width 466 height 16
click at [313, 118] on input "**********" at bounding box center [347, 114] width 466 height 16
click at [238, 189] on textarea at bounding box center [347, 225] width 226 height 90
click at [369, 138] on button "Установить начало" at bounding box center [372, 141] width 72 height 16
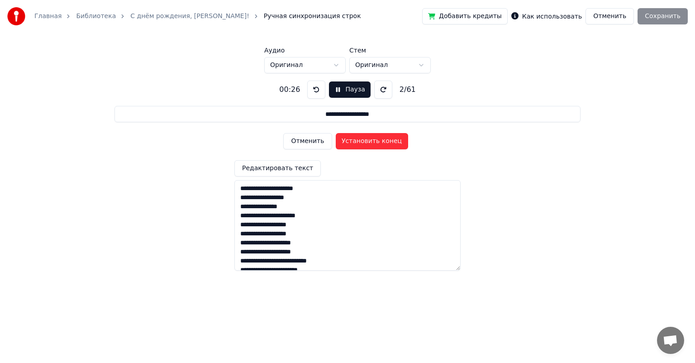
click at [312, 142] on button "Отменить" at bounding box center [307, 141] width 48 height 16
click at [316, 90] on button at bounding box center [316, 89] width 18 height 18
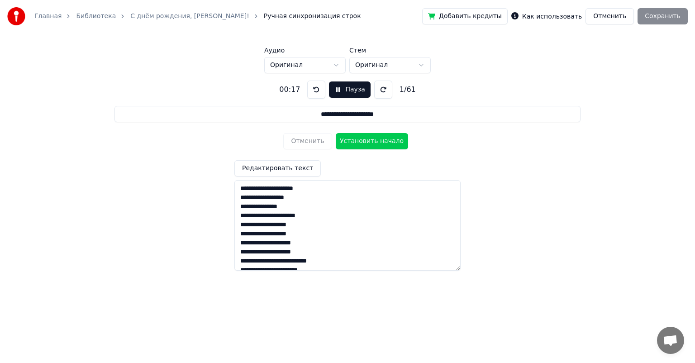
click at [316, 90] on button at bounding box center [316, 89] width 18 height 18
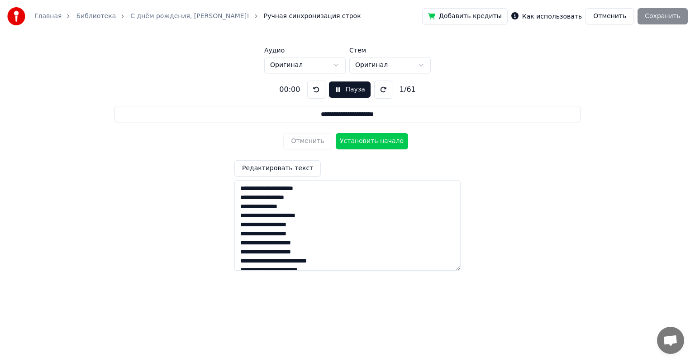
click at [316, 90] on button at bounding box center [316, 89] width 18 height 18
click at [374, 143] on button "Установить начало" at bounding box center [372, 141] width 72 height 16
click at [374, 143] on button "Установить конец" at bounding box center [372, 141] width 72 height 16
click at [374, 143] on button "Установить начало" at bounding box center [372, 141] width 72 height 16
click at [374, 143] on button "Установить конец" at bounding box center [372, 141] width 72 height 16
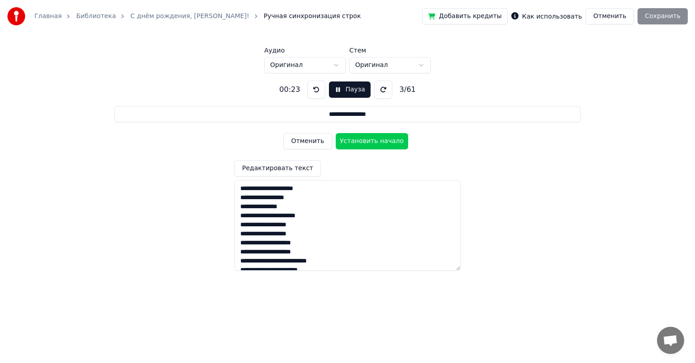
click at [374, 143] on button "Установить начало" at bounding box center [372, 141] width 72 height 16
click at [374, 143] on button "Установить конец" at bounding box center [372, 141] width 72 height 16
click at [314, 137] on button "Отменить" at bounding box center [307, 141] width 48 height 16
click at [333, 89] on button "Пауза" at bounding box center [349, 89] width 41 height 16
click at [240, 189] on textarea at bounding box center [347, 225] width 226 height 90
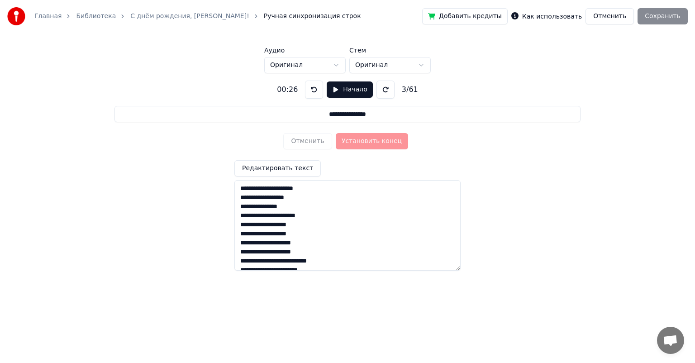
click at [309, 92] on button at bounding box center [314, 89] width 18 height 18
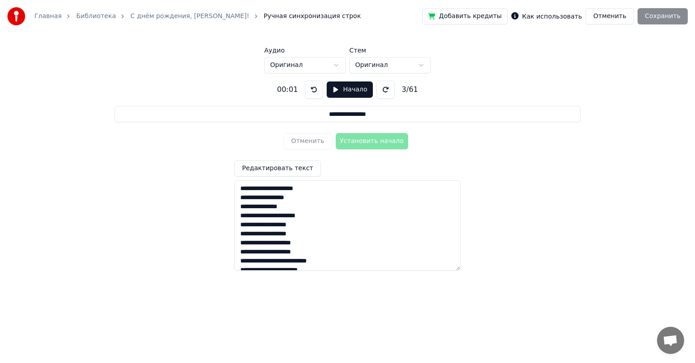
click at [309, 92] on button at bounding box center [314, 89] width 18 height 18
click at [337, 89] on button "Начало" at bounding box center [349, 89] width 46 height 16
click at [239, 189] on textarea at bounding box center [347, 225] width 226 height 90
click at [351, 144] on button "Установить начало" at bounding box center [372, 141] width 72 height 16
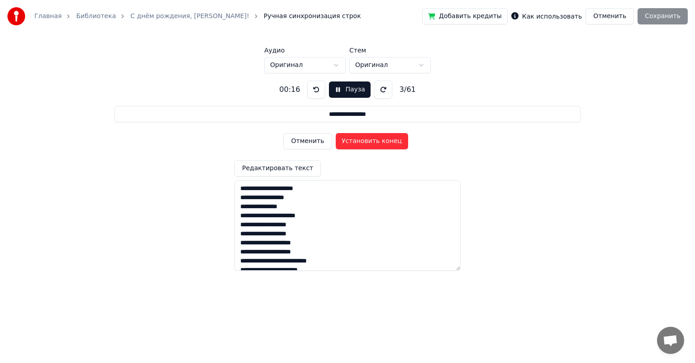
click at [351, 144] on button "Установить конец" at bounding box center [372, 141] width 72 height 16
click at [351, 144] on button "Установить начало" at bounding box center [372, 141] width 72 height 16
click at [351, 144] on button "Установить конец" at bounding box center [372, 141] width 72 height 16
click at [351, 144] on button "Установить начало" at bounding box center [372, 141] width 72 height 16
click at [351, 144] on button "Установить конец" at bounding box center [372, 141] width 72 height 16
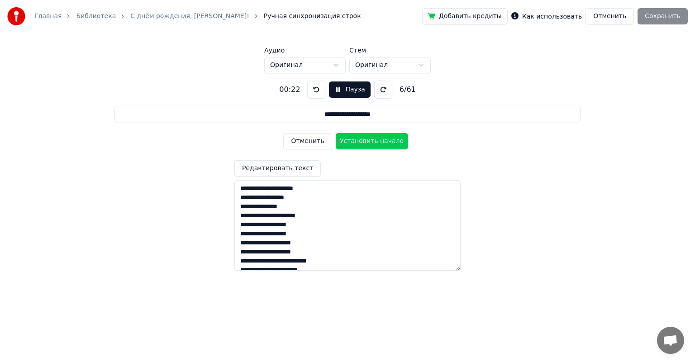
click at [351, 144] on button "Установить начало" at bounding box center [372, 141] width 72 height 16
click at [351, 144] on button "Установить конец" at bounding box center [372, 141] width 72 height 16
click at [351, 144] on button "Установить начало" at bounding box center [372, 141] width 72 height 16
click at [351, 144] on button "Установить конец" at bounding box center [372, 141] width 72 height 16
click at [351, 144] on button "Установить начало" at bounding box center [372, 141] width 72 height 16
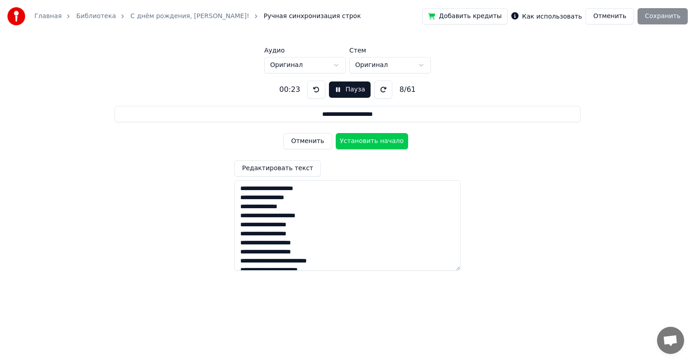
click at [351, 144] on button "Установить начало" at bounding box center [372, 141] width 72 height 16
click at [317, 90] on button at bounding box center [314, 89] width 18 height 18
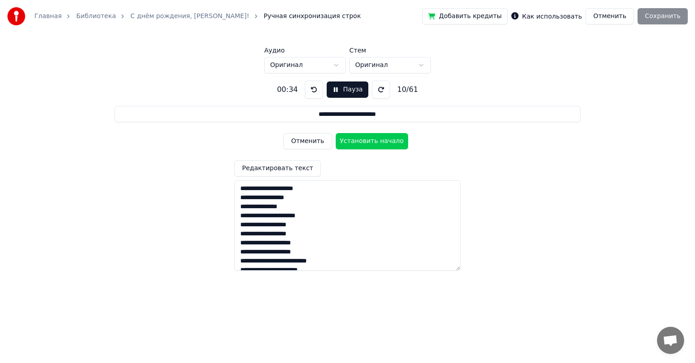
click at [315, 89] on button at bounding box center [314, 89] width 18 height 18
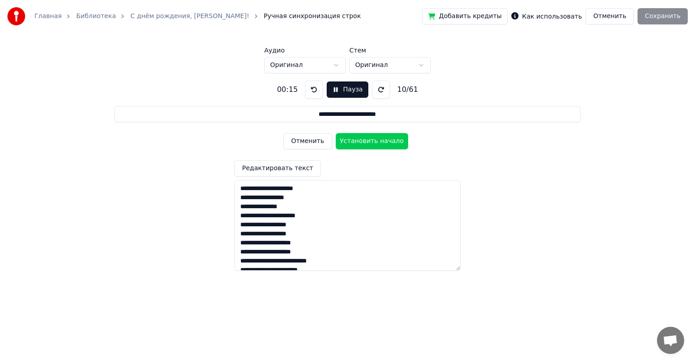
click at [315, 89] on button at bounding box center [314, 89] width 18 height 18
click at [308, 131] on div "Отменить Установить начало" at bounding box center [347, 141] width 128 height 24
click at [308, 139] on button "Отменить" at bounding box center [307, 141] width 48 height 16
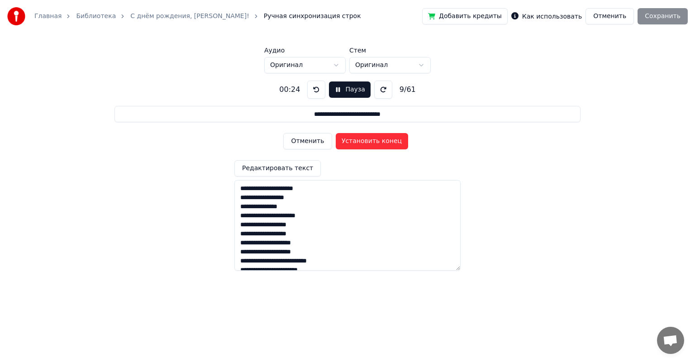
click at [308, 139] on button "Отменить" at bounding box center [307, 141] width 48 height 16
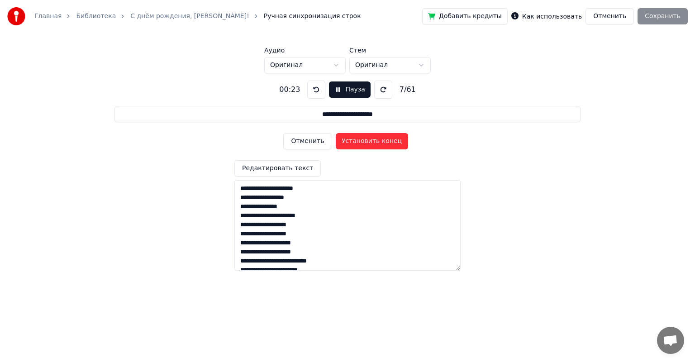
click at [308, 139] on button "Отменить" at bounding box center [307, 141] width 48 height 16
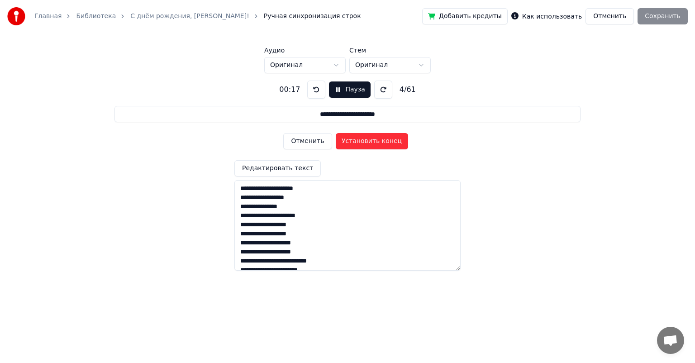
click at [308, 139] on button "Отменить" at bounding box center [307, 141] width 48 height 16
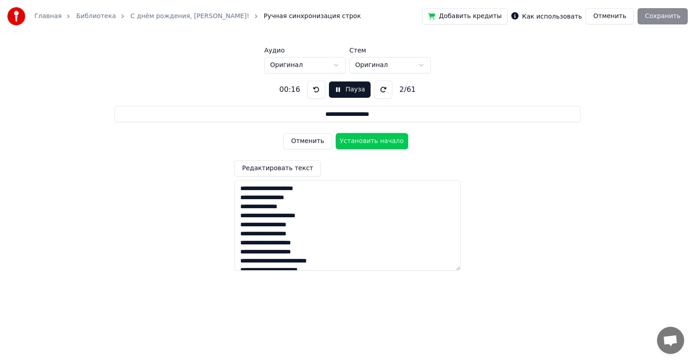
click at [308, 139] on button "Отменить" at bounding box center [307, 141] width 48 height 16
click at [364, 137] on button "Установить начало" at bounding box center [372, 141] width 72 height 16
click at [335, 92] on button "Пауза" at bounding box center [349, 89] width 41 height 16
click at [310, 82] on button at bounding box center [314, 89] width 18 height 18
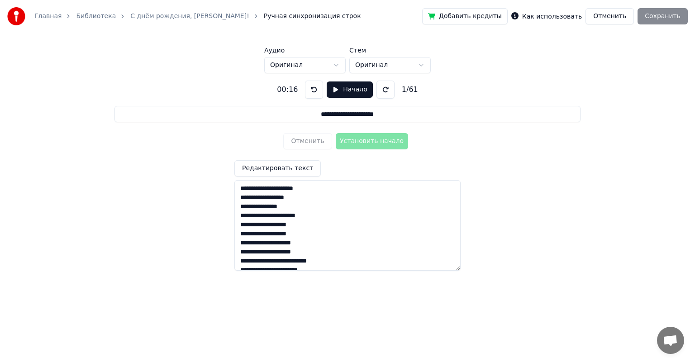
click at [310, 82] on button at bounding box center [314, 89] width 18 height 18
click at [331, 85] on button "Начало" at bounding box center [349, 89] width 46 height 16
click at [377, 92] on button at bounding box center [383, 89] width 18 height 18
click at [317, 83] on button at bounding box center [316, 89] width 18 height 18
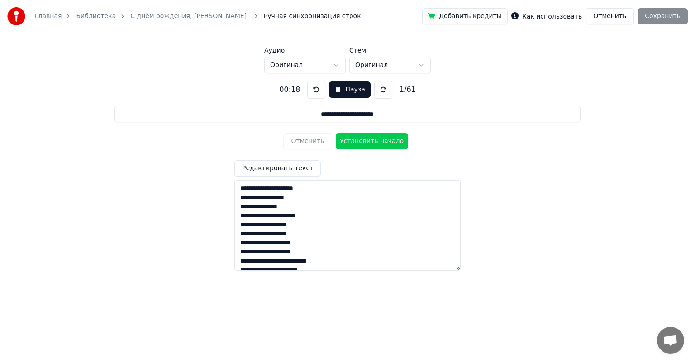
click at [316, 91] on button at bounding box center [316, 89] width 18 height 18
click at [367, 140] on button "Установить начало" at bounding box center [372, 141] width 72 height 16
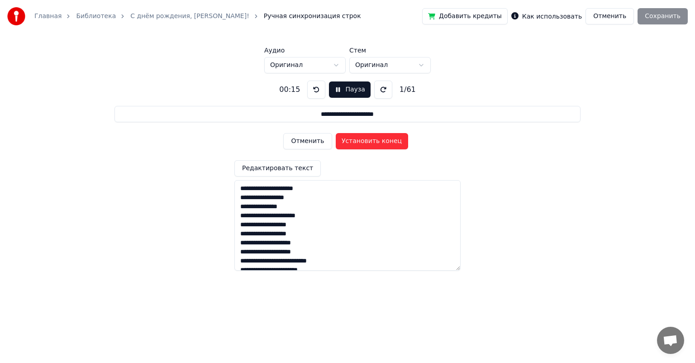
click at [367, 140] on button "Установить конец" at bounding box center [372, 141] width 72 height 16
click at [367, 140] on button "Установить начало" at bounding box center [372, 141] width 72 height 16
click at [367, 140] on button "Установить конец" at bounding box center [372, 141] width 72 height 16
click at [367, 140] on button "Установить начало" at bounding box center [372, 141] width 72 height 16
click at [367, 140] on button "Установить конец" at bounding box center [372, 141] width 72 height 16
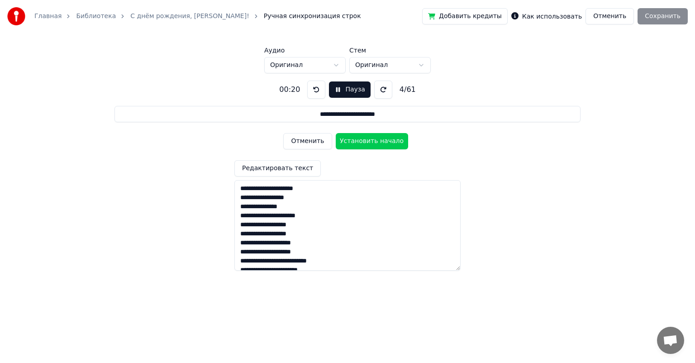
click at [367, 140] on button "Установить начало" at bounding box center [372, 141] width 72 height 16
click at [367, 140] on button "Установить конец" at bounding box center [372, 141] width 72 height 16
click at [367, 140] on button "Установить начало" at bounding box center [372, 141] width 72 height 16
click at [367, 140] on button "Установить конец" at bounding box center [372, 141] width 72 height 16
click at [367, 140] on button "Установить начало" at bounding box center [372, 141] width 72 height 16
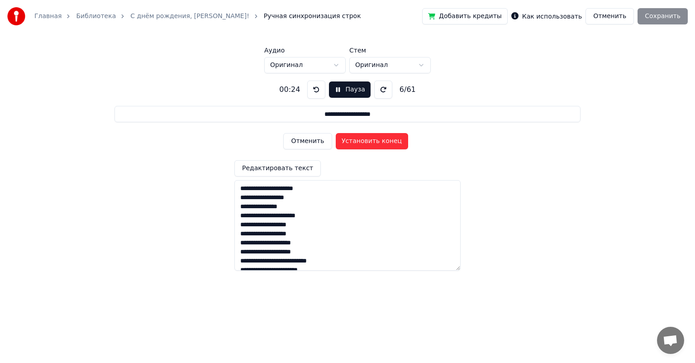
click at [367, 140] on button "Установить конец" at bounding box center [372, 141] width 72 height 16
click at [367, 140] on button "Установить начало" at bounding box center [372, 141] width 72 height 16
click at [367, 140] on button "Установить конец" at bounding box center [372, 141] width 72 height 16
click at [367, 140] on button "Установить начало" at bounding box center [372, 141] width 72 height 16
click at [367, 140] on button "Установить конец" at bounding box center [372, 141] width 72 height 16
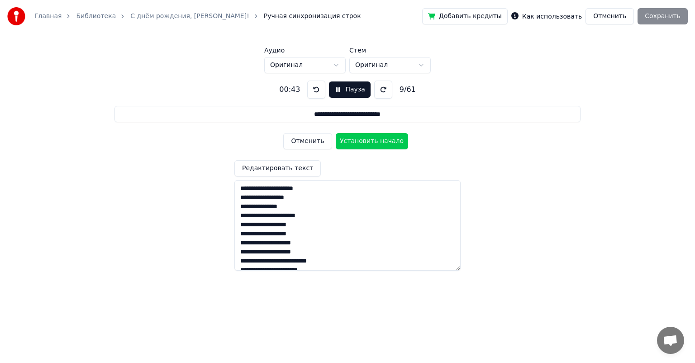
click at [367, 140] on button "Установить начало" at bounding box center [372, 141] width 72 height 16
click at [367, 140] on button "Установить конец" at bounding box center [372, 141] width 72 height 16
click at [367, 140] on button "Установить начало" at bounding box center [372, 141] width 72 height 16
click at [367, 140] on button "Установить конец" at bounding box center [372, 141] width 72 height 16
click at [367, 140] on button "Установить начало" at bounding box center [372, 141] width 72 height 16
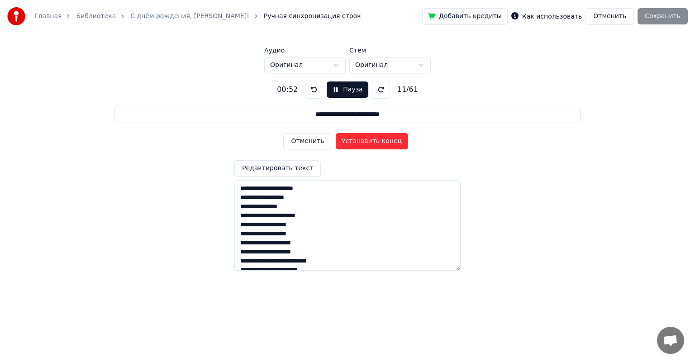
click at [367, 140] on button "Установить конец" at bounding box center [372, 141] width 72 height 16
click at [367, 140] on button "Установить начало" at bounding box center [372, 141] width 72 height 16
click at [367, 140] on button "Установить конец" at bounding box center [372, 141] width 72 height 16
click at [367, 140] on button "Установить начало" at bounding box center [372, 141] width 72 height 16
click at [367, 140] on button "Установить конец" at bounding box center [372, 141] width 72 height 16
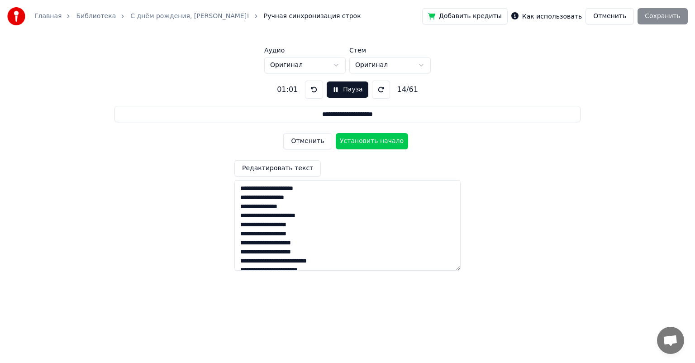
click at [367, 140] on button "Установить начало" at bounding box center [372, 141] width 72 height 16
click at [367, 140] on button "Установить конец" at bounding box center [372, 141] width 72 height 16
click at [367, 140] on button "Установить начало" at bounding box center [372, 141] width 72 height 16
click at [367, 140] on button "Установить конец" at bounding box center [372, 141] width 72 height 16
click at [367, 140] on button "Установить начало" at bounding box center [372, 141] width 72 height 16
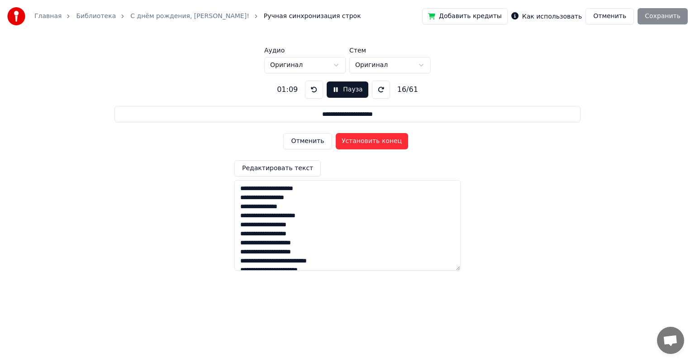
click at [367, 140] on button "Установить конец" at bounding box center [372, 141] width 72 height 16
click at [367, 140] on button "Установить начало" at bounding box center [372, 141] width 72 height 16
click at [367, 140] on button "Установить конец" at bounding box center [372, 141] width 72 height 16
click at [367, 140] on button "Установить начало" at bounding box center [372, 141] width 72 height 16
click at [367, 140] on button "Установить конец" at bounding box center [372, 141] width 72 height 16
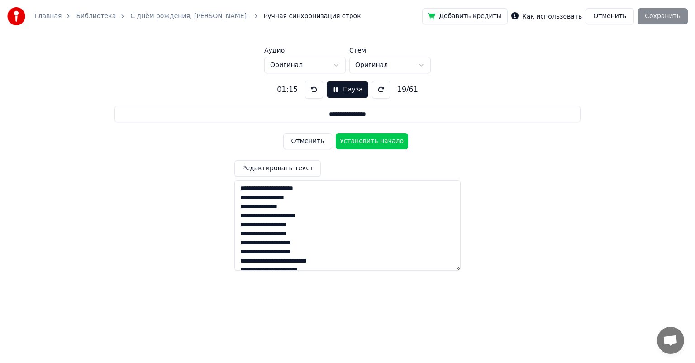
click at [367, 140] on button "Установить начало" at bounding box center [372, 141] width 72 height 16
click at [367, 140] on button "Установить конец" at bounding box center [372, 141] width 72 height 16
click at [367, 140] on button "Установить начало" at bounding box center [372, 141] width 72 height 16
click at [367, 140] on button "Установить конец" at bounding box center [372, 141] width 72 height 16
click at [367, 140] on button "Установить начало" at bounding box center [372, 141] width 72 height 16
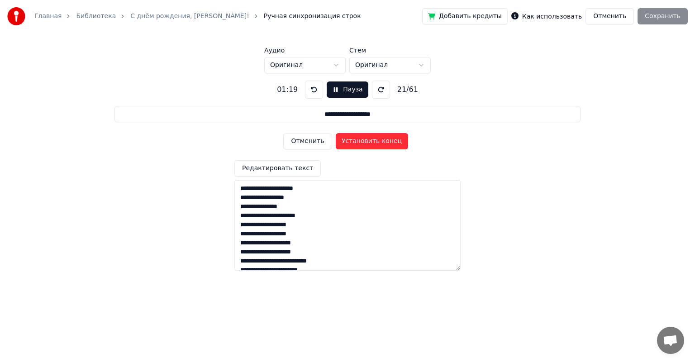
click at [367, 140] on button "Установить конец" at bounding box center [372, 141] width 72 height 16
click at [367, 140] on button "Установить начало" at bounding box center [372, 141] width 72 height 16
click at [367, 140] on button "Установить конец" at bounding box center [372, 141] width 72 height 16
click at [367, 140] on button "Установить начало" at bounding box center [372, 141] width 72 height 16
click at [367, 140] on button "Установить конец" at bounding box center [372, 141] width 72 height 16
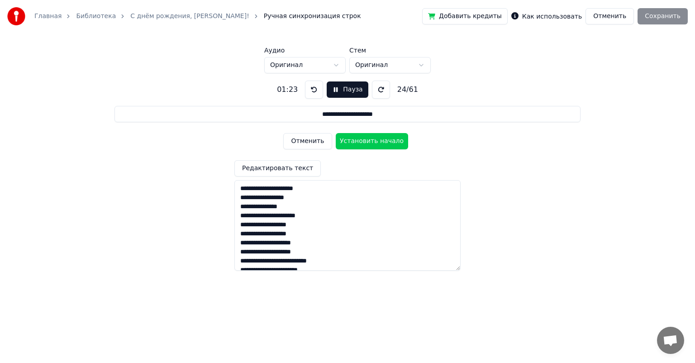
click at [367, 140] on button "Установить начало" at bounding box center [372, 141] width 72 height 16
click at [367, 140] on button "Установить конец" at bounding box center [372, 141] width 72 height 16
click at [367, 140] on button "Установить начало" at bounding box center [372, 141] width 72 height 16
click at [367, 140] on button "Установить конец" at bounding box center [372, 141] width 72 height 16
click at [367, 140] on button "Установить начало" at bounding box center [372, 141] width 72 height 16
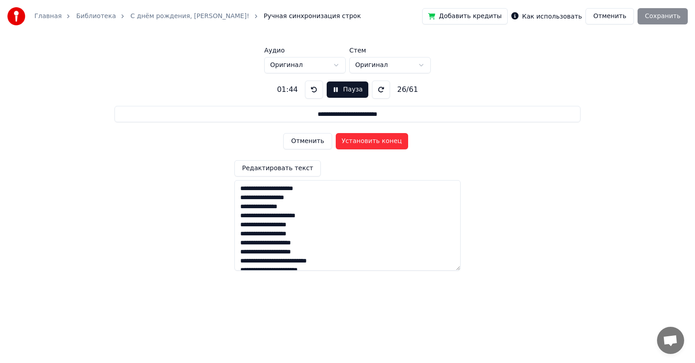
click at [367, 140] on button "Установить конец" at bounding box center [372, 141] width 72 height 16
click at [367, 140] on button "Установить начало" at bounding box center [372, 141] width 72 height 16
click at [367, 140] on button "Установить конец" at bounding box center [372, 141] width 72 height 16
click at [367, 140] on button "Установить начало" at bounding box center [372, 141] width 72 height 16
click at [367, 140] on button "Установить конец" at bounding box center [372, 141] width 72 height 16
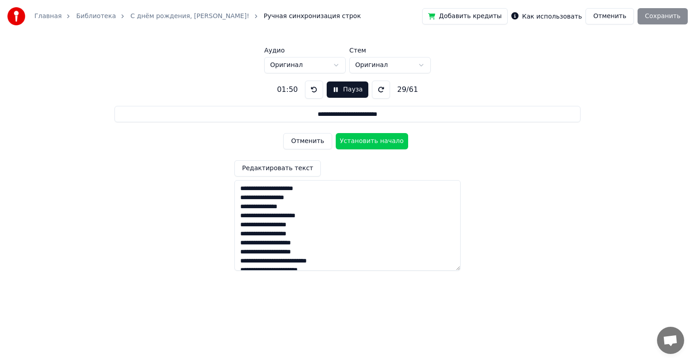
click at [367, 140] on button "Установить начало" at bounding box center [372, 141] width 72 height 16
click at [367, 140] on button "Установить конец" at bounding box center [372, 141] width 72 height 16
click at [367, 140] on button "Установить начало" at bounding box center [372, 141] width 72 height 16
click at [367, 140] on button "Установить конец" at bounding box center [372, 141] width 72 height 16
click at [367, 140] on button "Установить начало" at bounding box center [372, 141] width 72 height 16
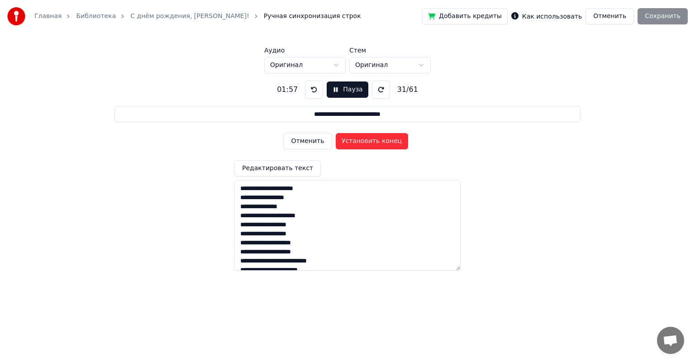
click at [367, 140] on button "Установить конец" at bounding box center [372, 141] width 72 height 16
click at [367, 140] on button "Установить начало" at bounding box center [372, 141] width 72 height 16
click at [367, 140] on button "Установить конец" at bounding box center [372, 141] width 72 height 16
click at [367, 140] on button "Установить начало" at bounding box center [372, 141] width 72 height 16
click at [367, 140] on button "Установить конец" at bounding box center [372, 141] width 72 height 16
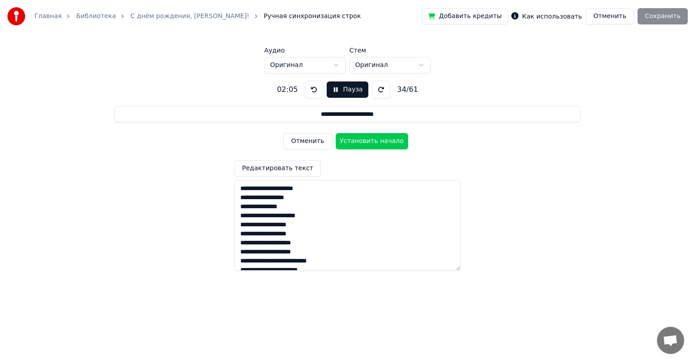
click at [367, 140] on button "Установить начало" at bounding box center [372, 141] width 72 height 16
click at [367, 140] on button "Установить конец" at bounding box center [372, 141] width 72 height 16
click at [367, 140] on button "Установить начало" at bounding box center [372, 141] width 72 height 16
click at [367, 140] on button "Установить конец" at bounding box center [372, 141] width 72 height 16
click at [367, 140] on button "Установить начало" at bounding box center [372, 141] width 72 height 16
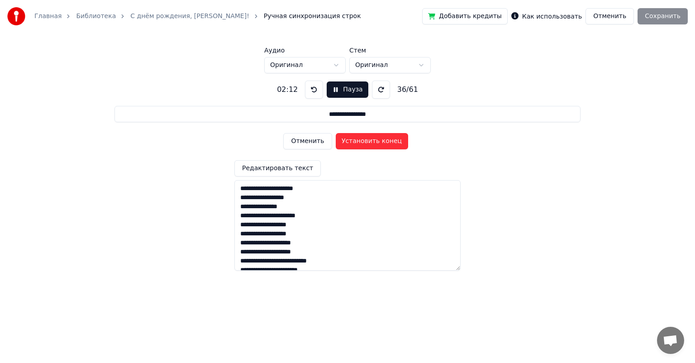
click at [367, 140] on button "Установить конец" at bounding box center [372, 141] width 72 height 16
click at [367, 140] on button "Установить начало" at bounding box center [372, 141] width 72 height 16
click at [367, 140] on button "Установить конец" at bounding box center [372, 141] width 72 height 16
click at [367, 140] on button "Установить начало" at bounding box center [372, 141] width 72 height 16
click at [367, 140] on button "Установить конец" at bounding box center [372, 141] width 72 height 16
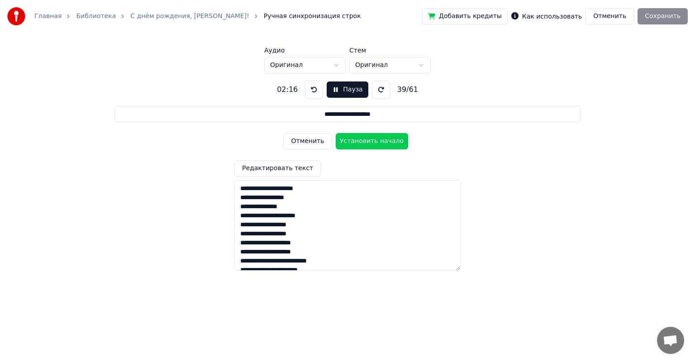
click at [367, 140] on button "Установить начало" at bounding box center [372, 141] width 72 height 16
click at [367, 140] on button "Установить конец" at bounding box center [372, 141] width 72 height 16
click at [367, 140] on button "Установить начало" at bounding box center [372, 141] width 72 height 16
click at [367, 140] on button "Установить конец" at bounding box center [372, 141] width 72 height 16
click at [367, 140] on button "Установить начало" at bounding box center [372, 141] width 72 height 16
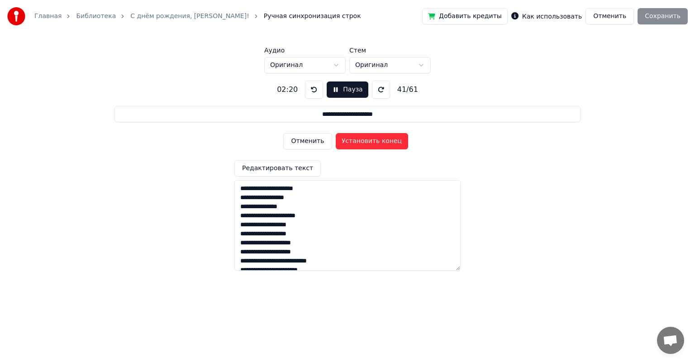
click at [367, 140] on button "Установить конец" at bounding box center [372, 141] width 72 height 16
click at [335, 89] on button "Пауза" at bounding box center [346, 89] width 41 height 16
click at [330, 90] on button "Начало" at bounding box center [347, 89] width 46 height 16
click at [375, 146] on button "Установить начало" at bounding box center [372, 141] width 72 height 16
click at [375, 146] on button "Установить конец" at bounding box center [372, 141] width 72 height 16
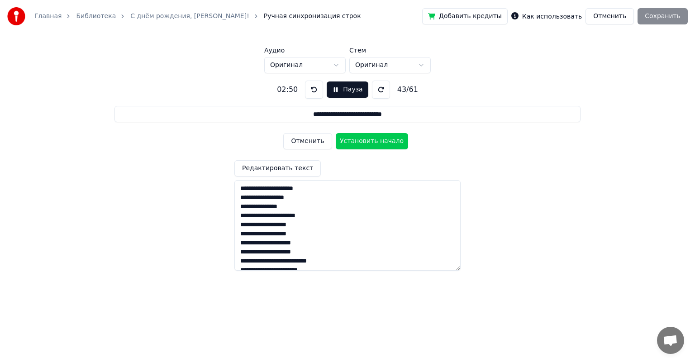
click at [375, 146] on button "Установить начало" at bounding box center [372, 141] width 72 height 16
click at [375, 146] on button "Установить конец" at bounding box center [372, 141] width 72 height 16
click at [375, 146] on button "Установить начало" at bounding box center [372, 141] width 72 height 16
click at [375, 146] on button "Установить конец" at bounding box center [372, 141] width 72 height 16
click at [375, 146] on button "Установить начало" at bounding box center [372, 141] width 72 height 16
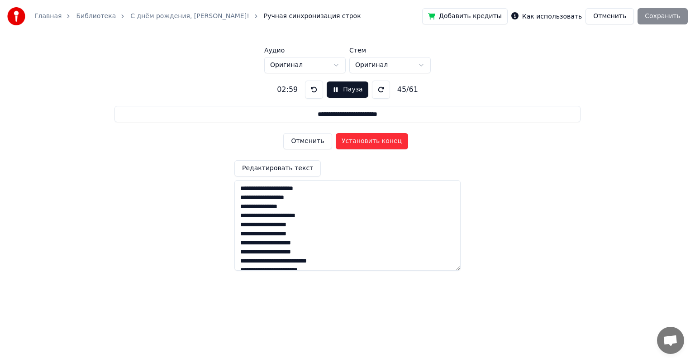
click at [375, 146] on button "Установить конец" at bounding box center [372, 141] width 72 height 16
click at [375, 146] on button "Установить начало" at bounding box center [372, 141] width 72 height 16
click at [375, 146] on button "Установить конец" at bounding box center [372, 141] width 72 height 16
click at [375, 146] on button "Установить начало" at bounding box center [372, 141] width 72 height 16
click at [375, 146] on button "Установить конец" at bounding box center [372, 141] width 72 height 16
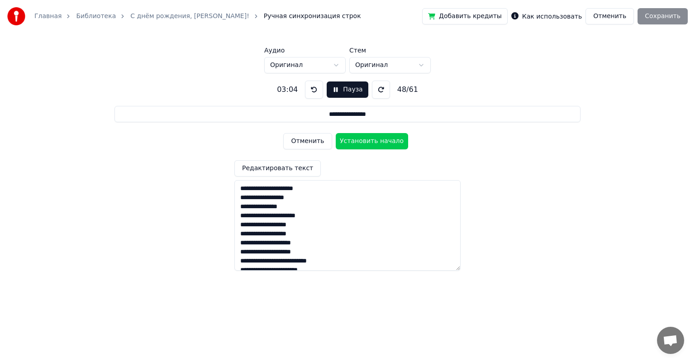
click at [375, 146] on button "Установить начало" at bounding box center [372, 141] width 72 height 16
click at [375, 146] on button "Установить конец" at bounding box center [372, 141] width 72 height 16
click at [375, 146] on button "Установить начало" at bounding box center [372, 141] width 72 height 16
click at [375, 146] on button "Установить конец" at bounding box center [372, 141] width 72 height 16
click at [375, 146] on button "Установить начало" at bounding box center [372, 141] width 72 height 16
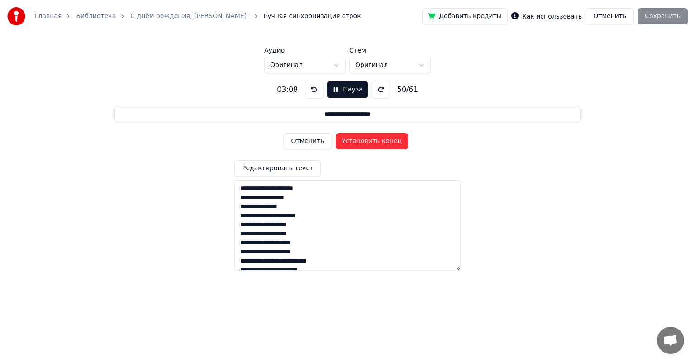
click at [375, 146] on button "Установить конец" at bounding box center [372, 141] width 72 height 16
click at [375, 146] on button "Установить начало" at bounding box center [372, 141] width 72 height 16
click at [375, 146] on button "Установить конец" at bounding box center [372, 141] width 72 height 16
click at [375, 146] on button "Установить начало" at bounding box center [372, 141] width 72 height 16
click at [375, 146] on button "Установить конец" at bounding box center [372, 141] width 72 height 16
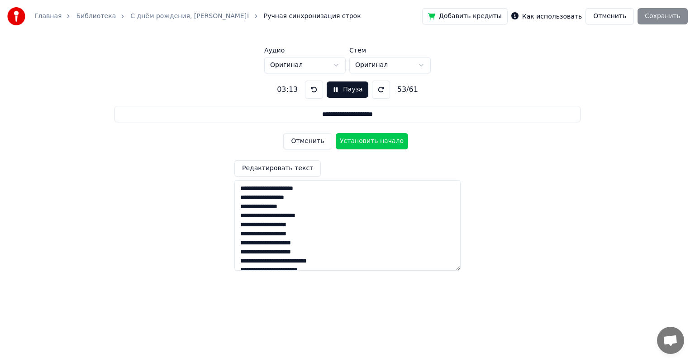
click at [375, 146] on button "Установить начало" at bounding box center [372, 141] width 72 height 16
click at [375, 146] on button "Установить конец" at bounding box center [372, 141] width 72 height 16
click at [375, 146] on button "Установить начало" at bounding box center [372, 141] width 72 height 16
click at [375, 146] on button "Установить конец" at bounding box center [372, 141] width 72 height 16
click at [375, 146] on button "Установить начало" at bounding box center [372, 141] width 72 height 16
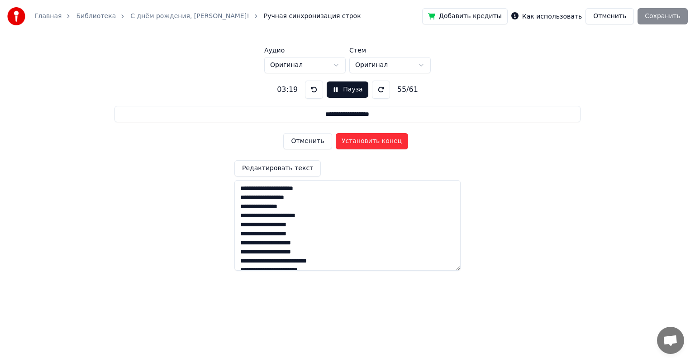
click at [375, 146] on button "Установить конец" at bounding box center [372, 141] width 72 height 16
click at [375, 146] on button "Установить начало" at bounding box center [372, 141] width 72 height 16
click at [375, 146] on button "Установить конец" at bounding box center [372, 141] width 72 height 16
click at [375, 146] on button "Установить начало" at bounding box center [372, 141] width 72 height 16
click at [375, 146] on button "Установить конец" at bounding box center [372, 141] width 72 height 16
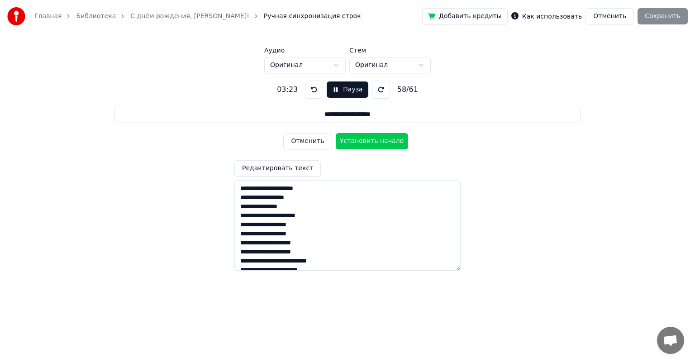
click at [375, 146] on button "Установить начало" at bounding box center [372, 141] width 72 height 16
click at [375, 146] on button "Установить конец" at bounding box center [372, 141] width 72 height 16
click at [375, 146] on button "Установить начало" at bounding box center [372, 141] width 72 height 16
click at [375, 146] on button "Установить конец" at bounding box center [372, 141] width 72 height 16
click at [375, 146] on button "Установить начало" at bounding box center [372, 141] width 72 height 16
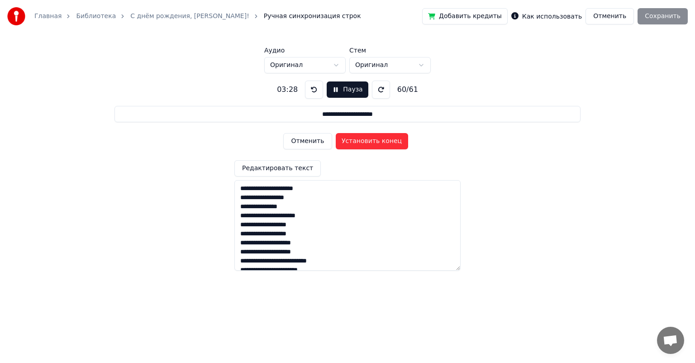
click at [375, 146] on button "Установить конец" at bounding box center [372, 141] width 72 height 16
type input "**********"
click at [375, 146] on button "Установить начало" at bounding box center [372, 141] width 72 height 16
click at [375, 146] on button "Установить конец" at bounding box center [372, 141] width 72 height 16
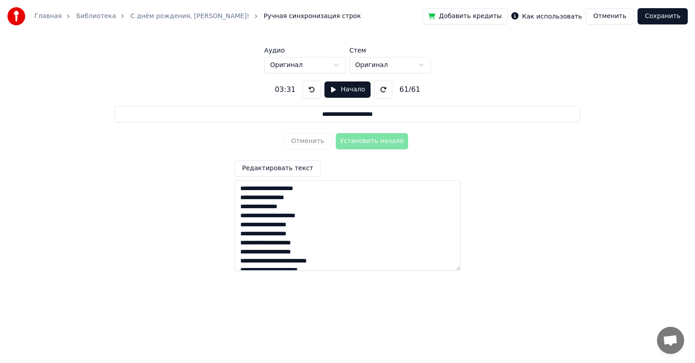
click at [670, 19] on button "Сохранить" at bounding box center [662, 16] width 50 height 16
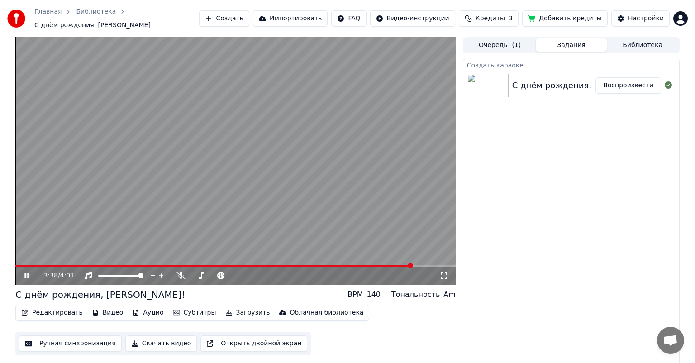
click at [27, 271] on div "3:38 / 4:01" at bounding box center [235, 275] width 433 height 9
click at [27, 272] on icon at bounding box center [33, 275] width 21 height 7
click at [62, 310] on button "Редактировать" at bounding box center [52, 312] width 69 height 13
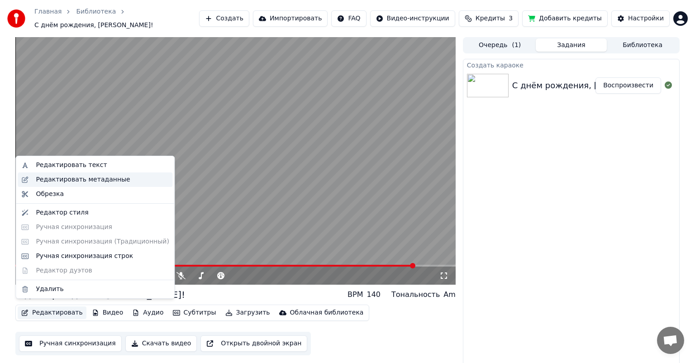
click at [73, 179] on div "Редактировать метаданные" at bounding box center [83, 179] width 94 height 9
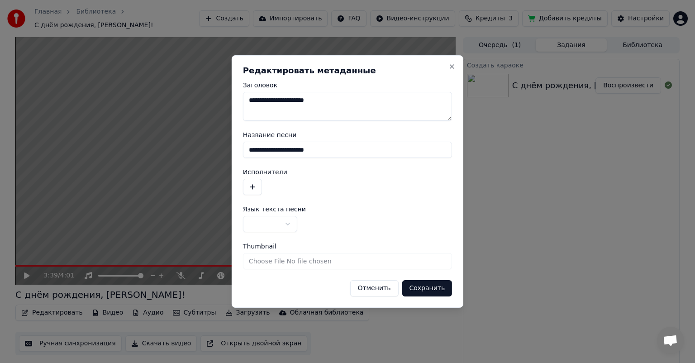
click at [454, 62] on div "**********" at bounding box center [348, 181] width 232 height 252
click at [452, 67] on button "Close" at bounding box center [451, 66] width 7 height 7
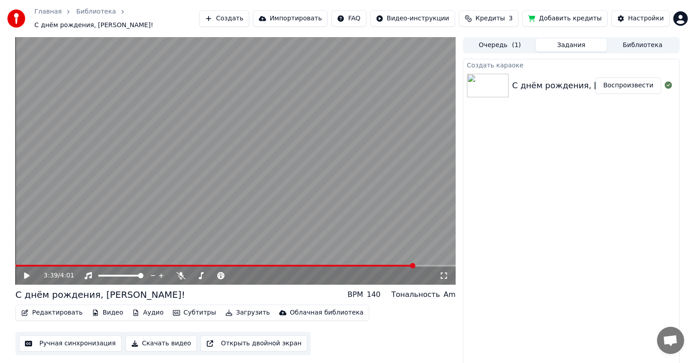
click at [63, 338] on button "Ручная синхронизация" at bounding box center [70, 343] width 103 height 16
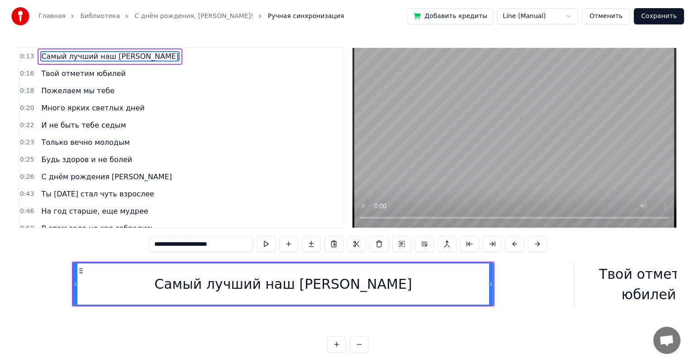
scroll to position [0, 1732]
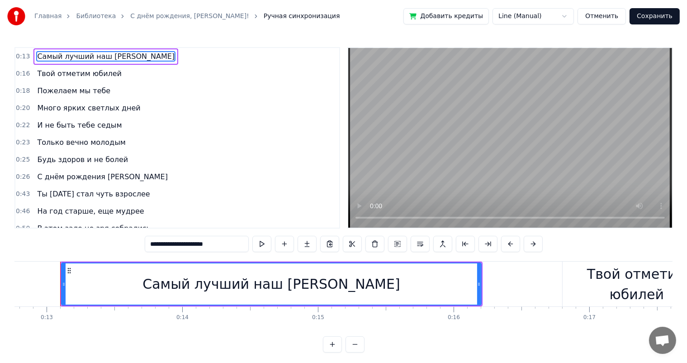
click at [97, 13] on link "Библиотека" at bounding box center [96, 16] width 40 height 9
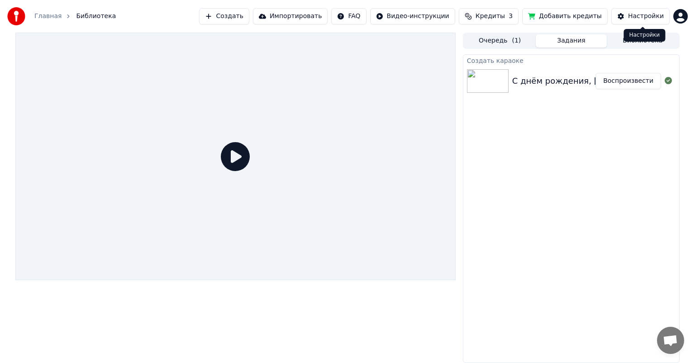
click at [634, 15] on div "Настройки" at bounding box center [646, 16] width 36 height 9
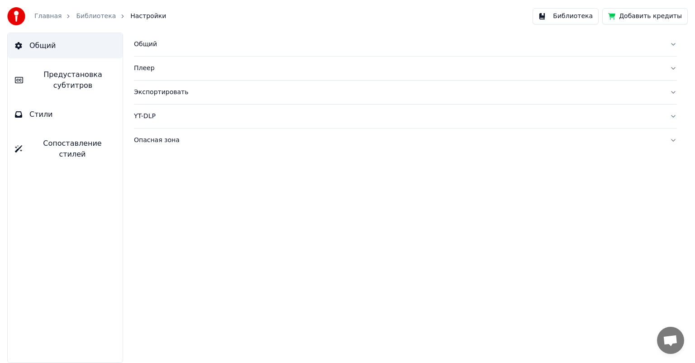
click at [90, 20] on link "Библиотека" at bounding box center [96, 16] width 40 height 9
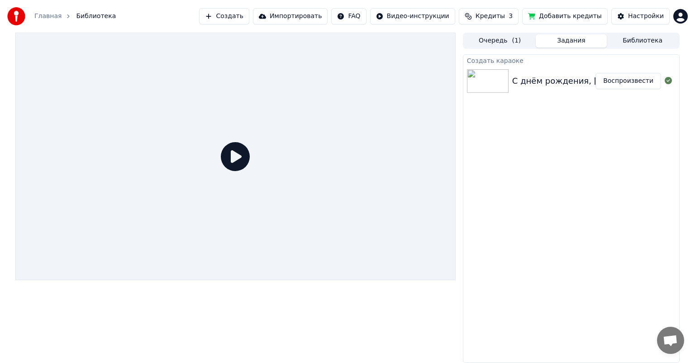
click at [491, 85] on img at bounding box center [488, 81] width 42 height 24
click at [537, 92] on div "С днём рождения, [PERSON_NAME]! Воспроизвести" at bounding box center [571, 81] width 216 height 31
click at [566, 75] on div "С днём рождения, [PERSON_NAME]!" at bounding box center [588, 81] width 153 height 13
click at [647, 78] on button "Воспроизвести" at bounding box center [628, 81] width 66 height 16
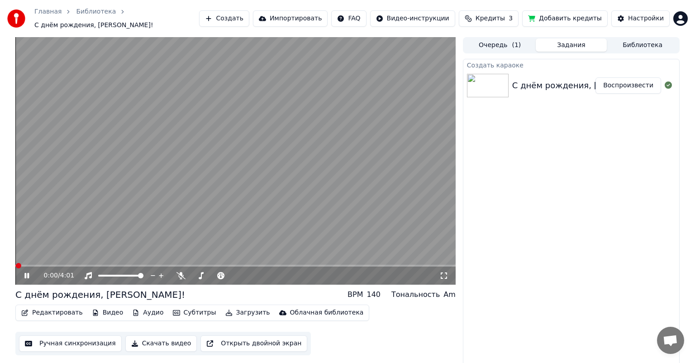
click at [30, 271] on div "0:00 / 4:01" at bounding box center [235, 275] width 433 height 9
click at [27, 274] on icon at bounding box center [33, 275] width 21 height 7
click at [102, 309] on button "Видео" at bounding box center [107, 312] width 39 height 13
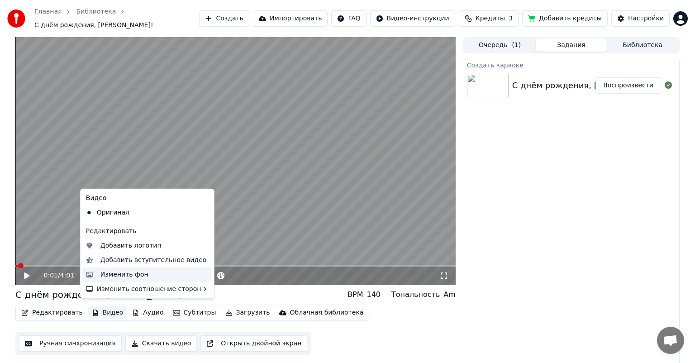
click at [130, 274] on div "Изменить фон" at bounding box center [124, 274] width 48 height 9
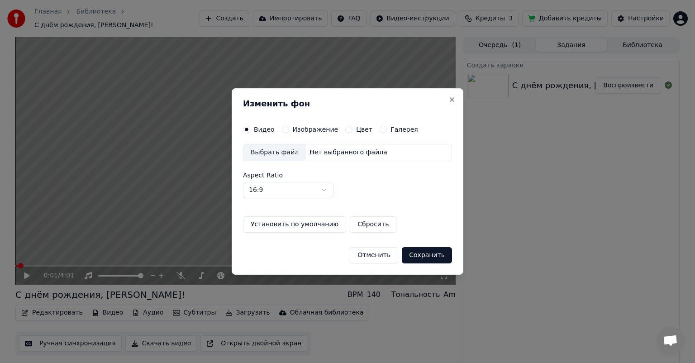
click at [287, 150] on div "Выбрать файл" at bounding box center [274, 152] width 62 height 16
click at [284, 126] on button "Изображение" at bounding box center [285, 129] width 7 height 7
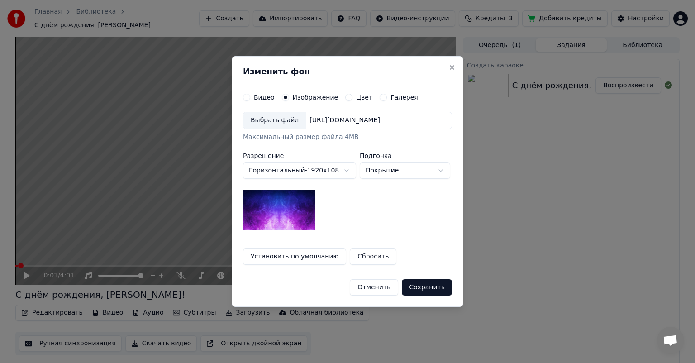
click at [276, 120] on div "Выбрать файл" at bounding box center [274, 120] width 62 height 16
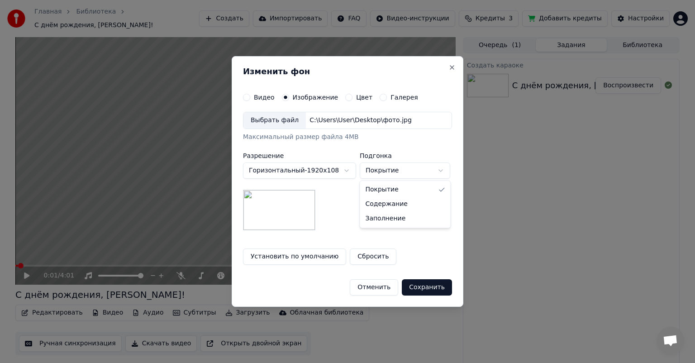
click at [390, 168] on button "Покрытие" at bounding box center [405, 170] width 90 height 16
click at [390, 168] on body "**********" at bounding box center [347, 181] width 695 height 363
click at [402, 169] on body "**********" at bounding box center [347, 181] width 695 height 363
click at [394, 172] on body "**********" at bounding box center [347, 181] width 695 height 363
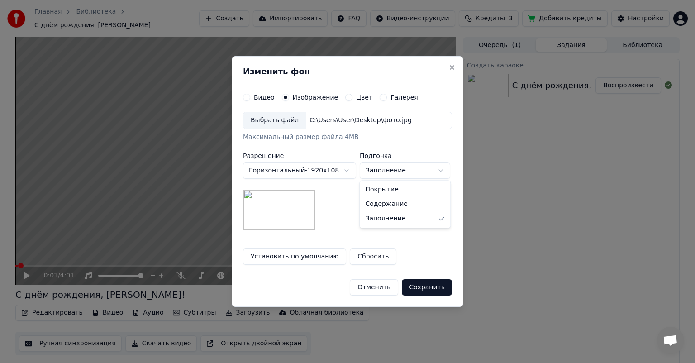
select select "*****"
click at [434, 284] on button "Сохранить" at bounding box center [427, 287] width 50 height 16
click at [421, 288] on div "Отменить Сохранить" at bounding box center [347, 284] width 209 height 24
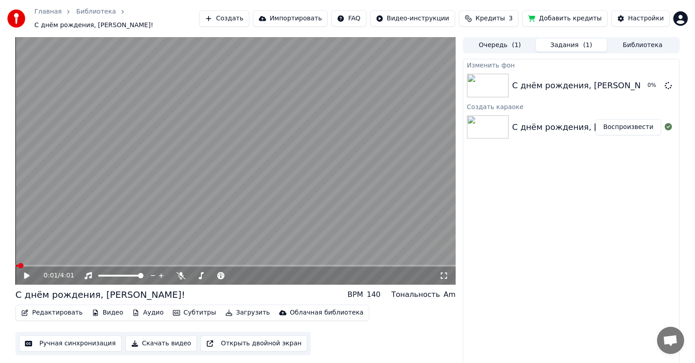
click at [516, 123] on div "С днём рождения, [PERSON_NAME]!" at bounding box center [588, 127] width 153 height 13
click at [497, 123] on img at bounding box center [488, 127] width 42 height 24
click at [331, 117] on video at bounding box center [235, 160] width 440 height 247
click at [31, 272] on icon at bounding box center [33, 275] width 21 height 7
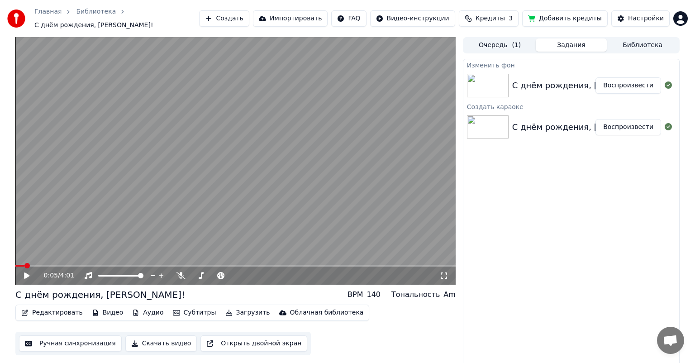
click at [587, 79] on div "С днём рождения, [PERSON_NAME]!" at bounding box center [588, 85] width 153 height 13
click at [633, 81] on button "Воспроизвести" at bounding box center [628, 85] width 66 height 16
click at [25, 273] on icon at bounding box center [26, 275] width 5 height 5
